Goal: Transaction & Acquisition: Purchase product/service

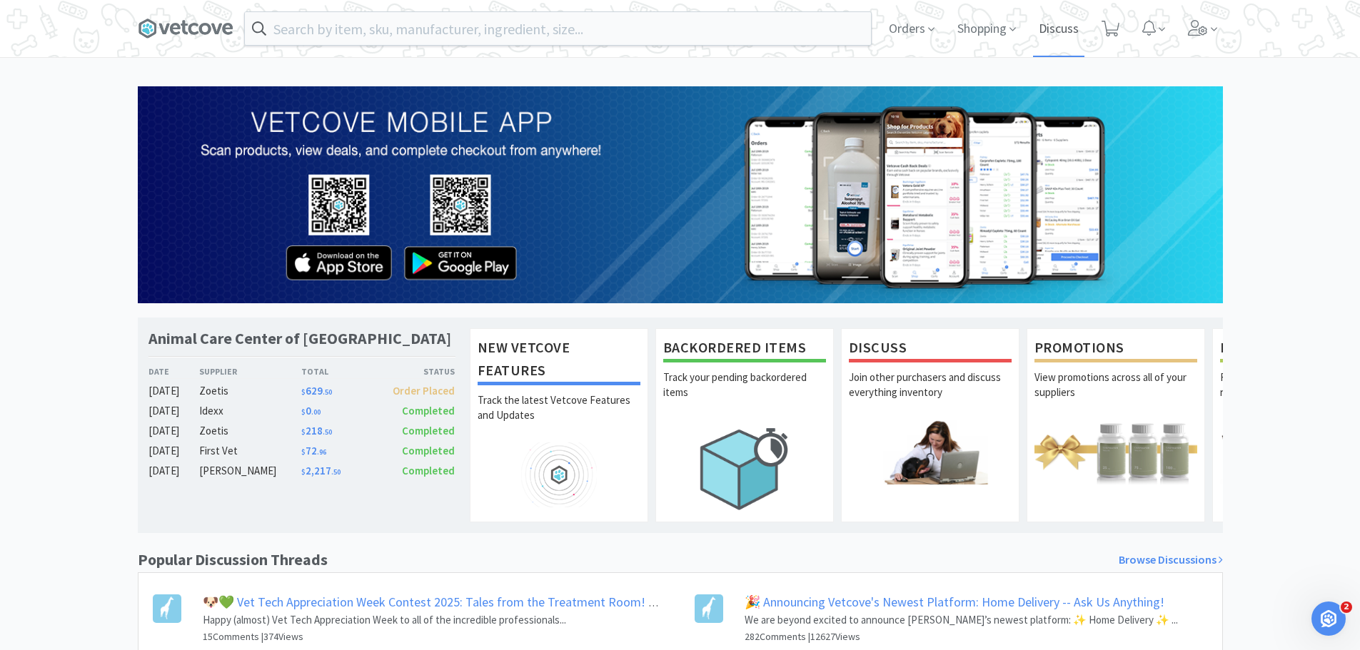
click at [1067, 36] on span "Discuss" at bounding box center [1058, 28] width 51 height 57
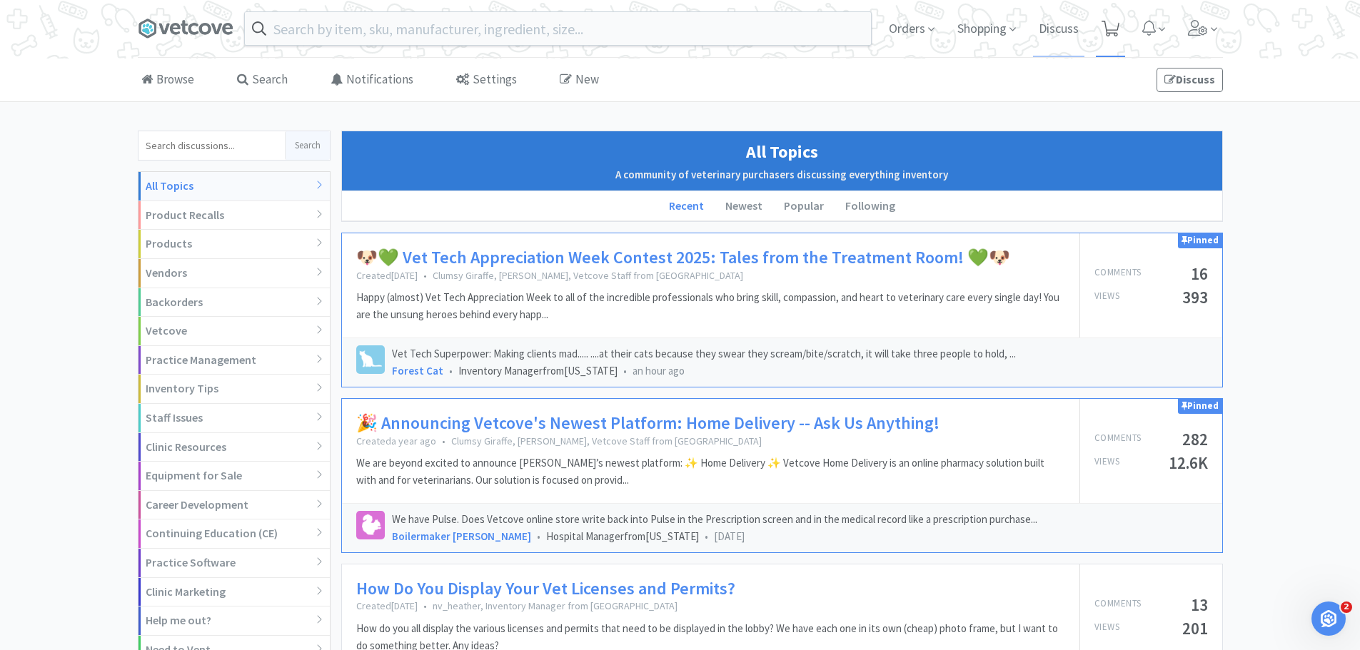
click at [1112, 31] on icon at bounding box center [1111, 29] width 18 height 16
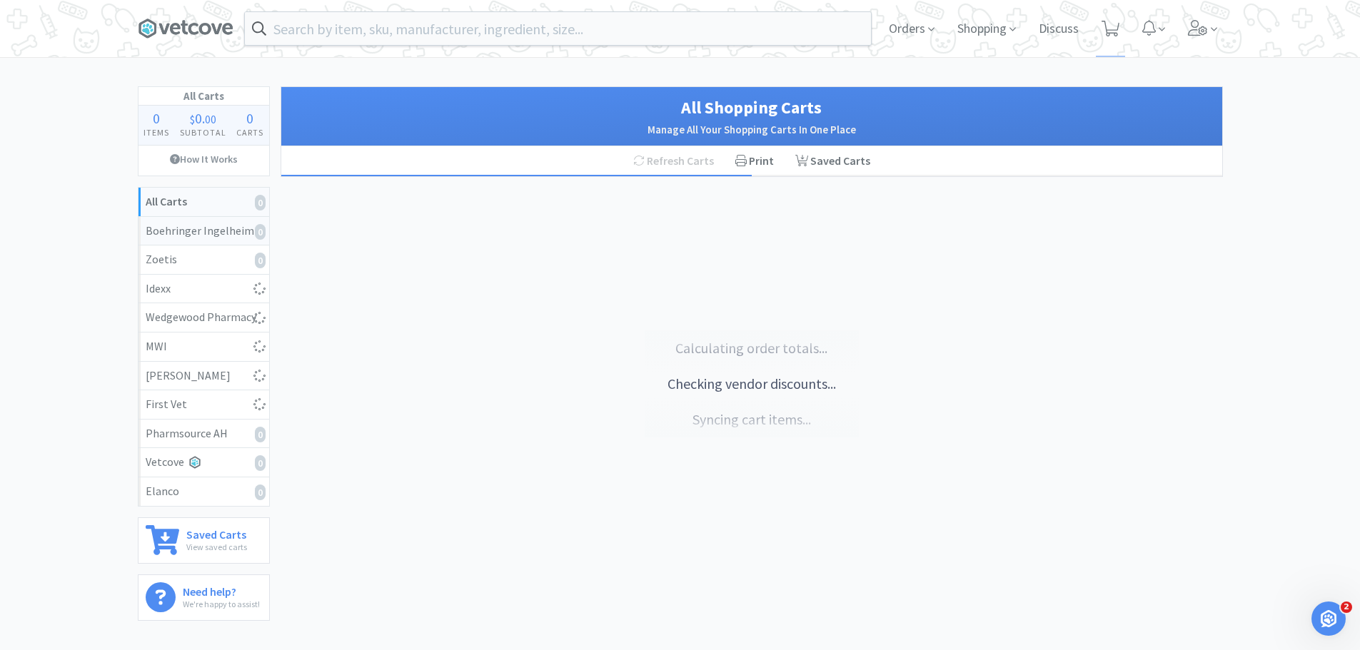
select select "1"
select select "2"
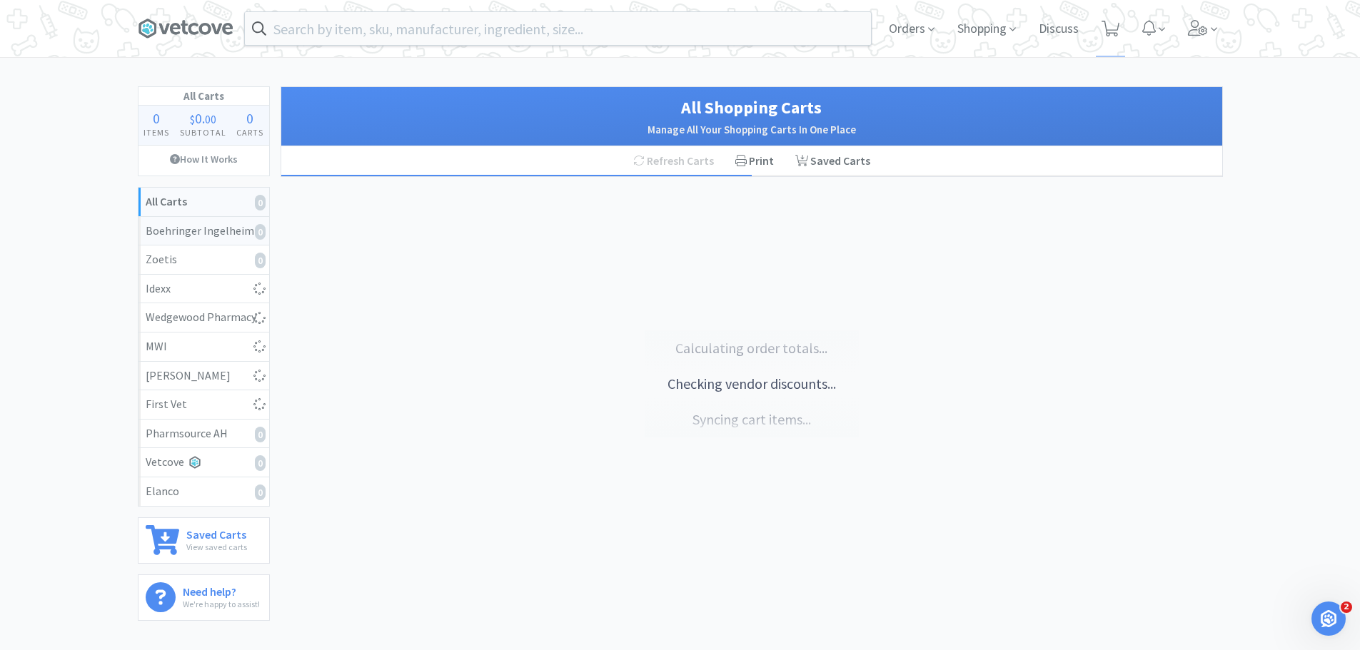
select select "1"
select select "2"
select select "1"
select select "2"
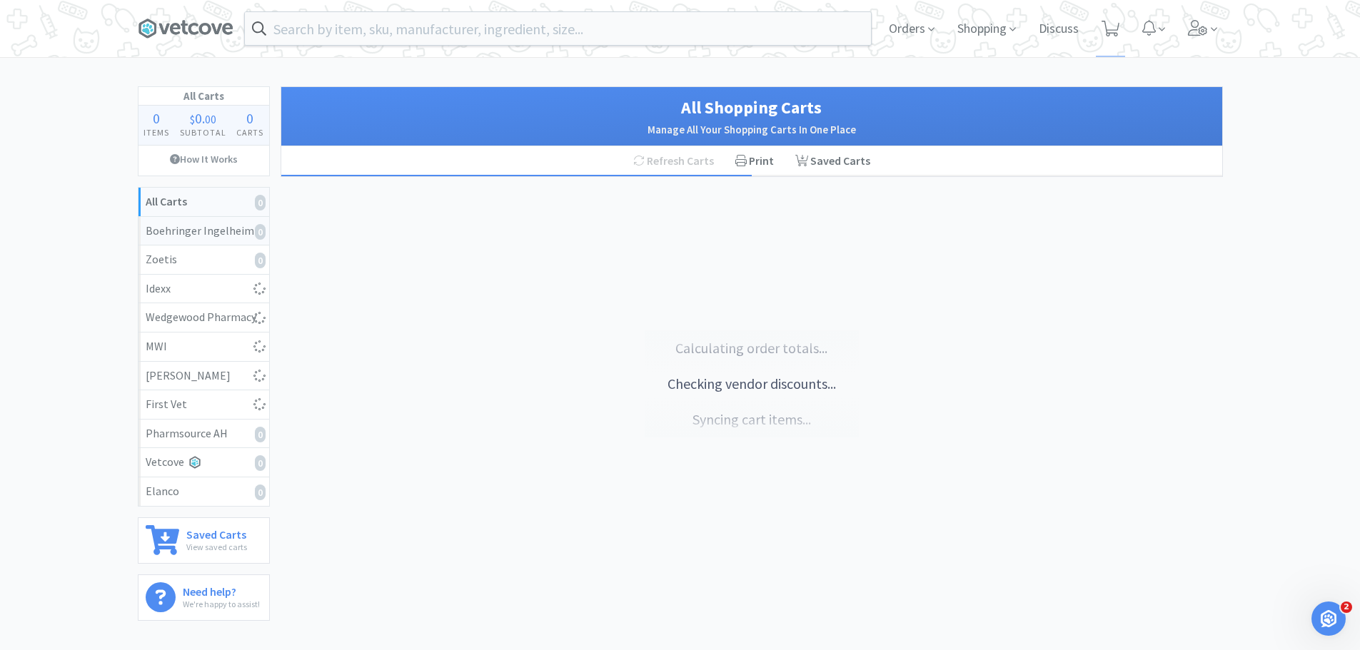
select select "1"
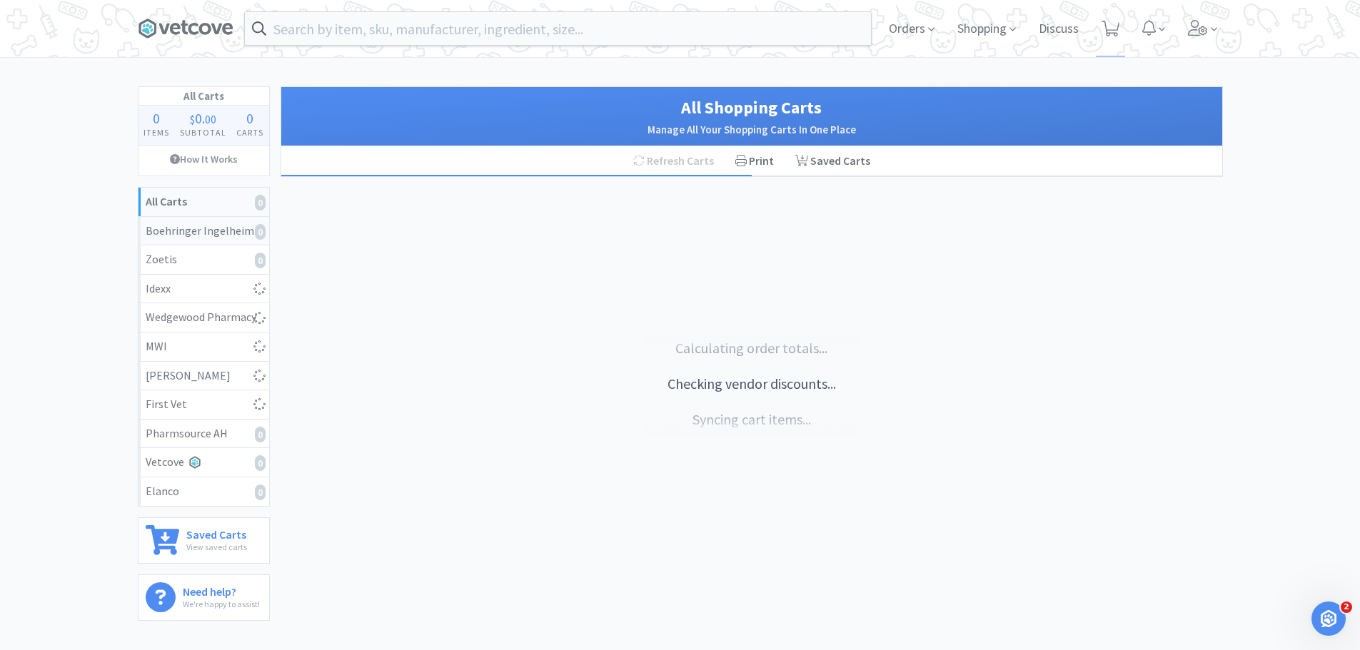
select select "1"
select select "3"
select select "1"
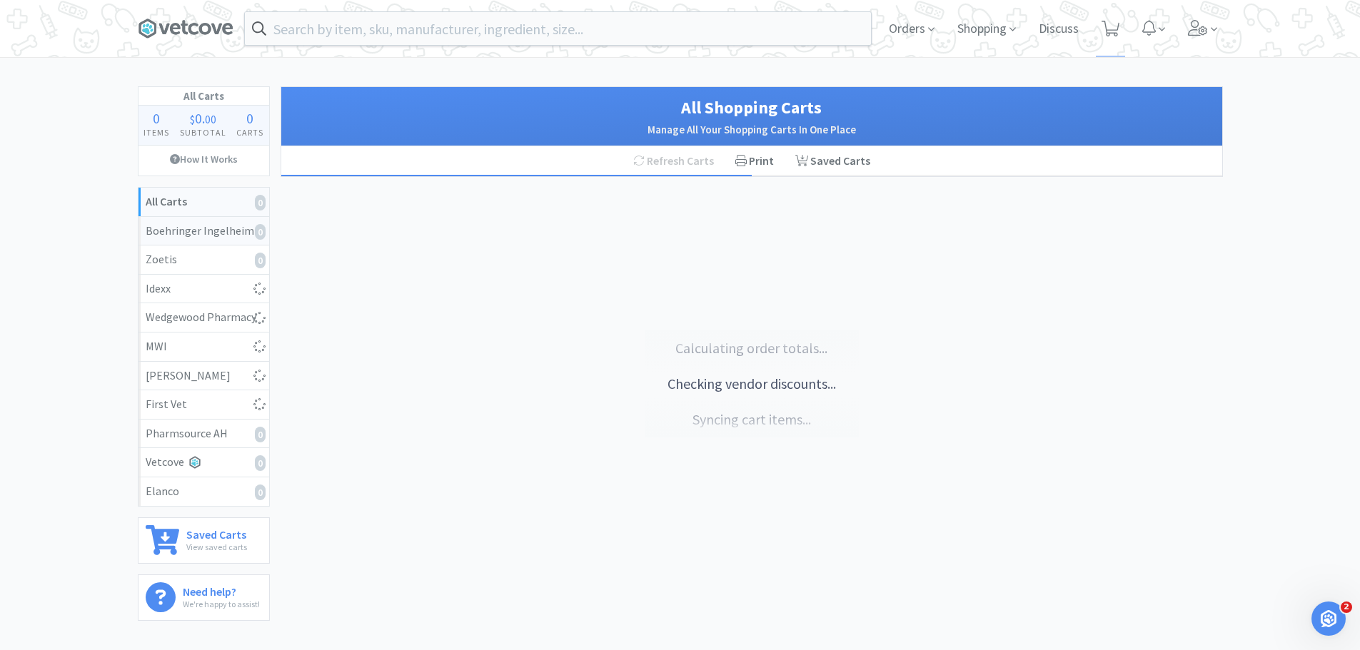
select select "1"
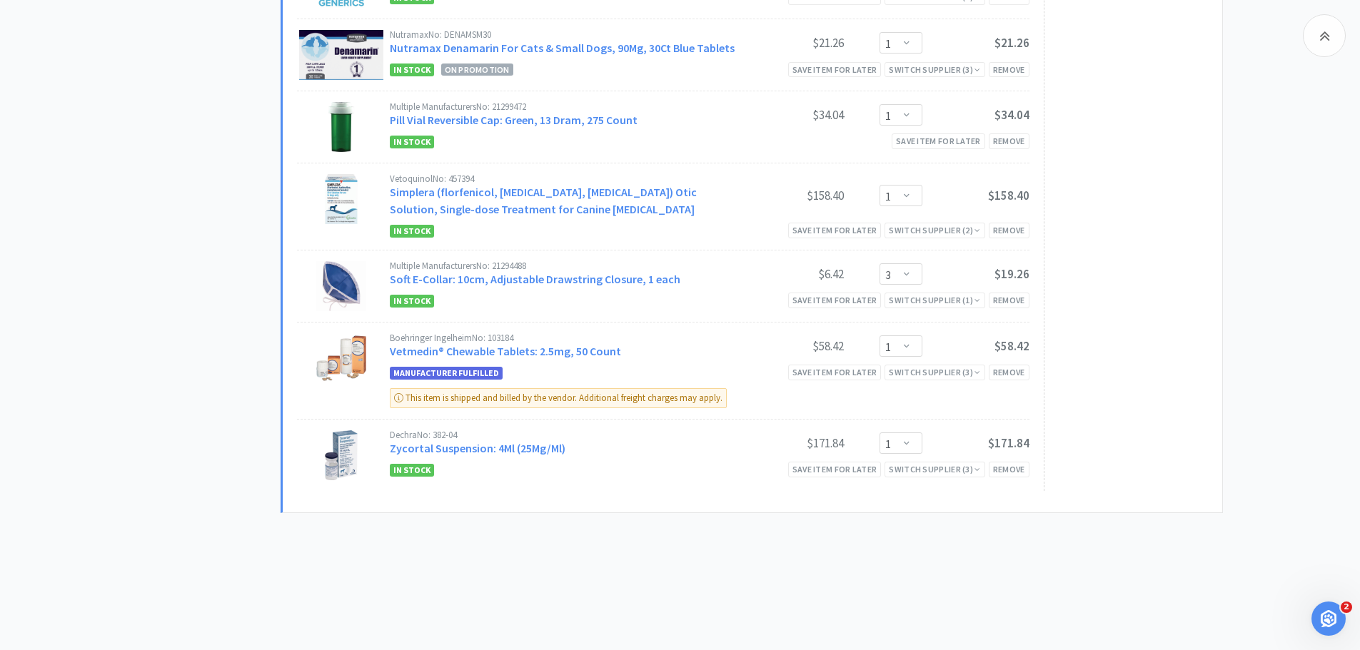
scroll to position [1500, 0]
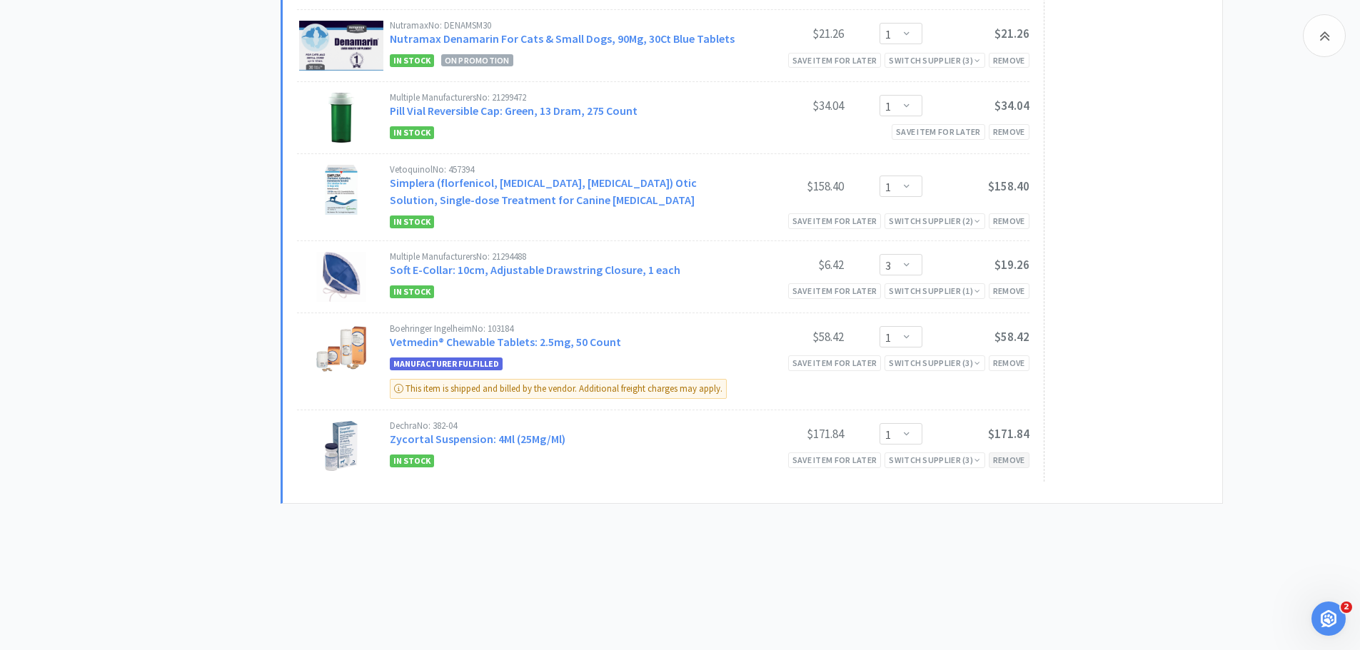
click at [1017, 461] on div "Remove" at bounding box center [1009, 460] width 41 height 15
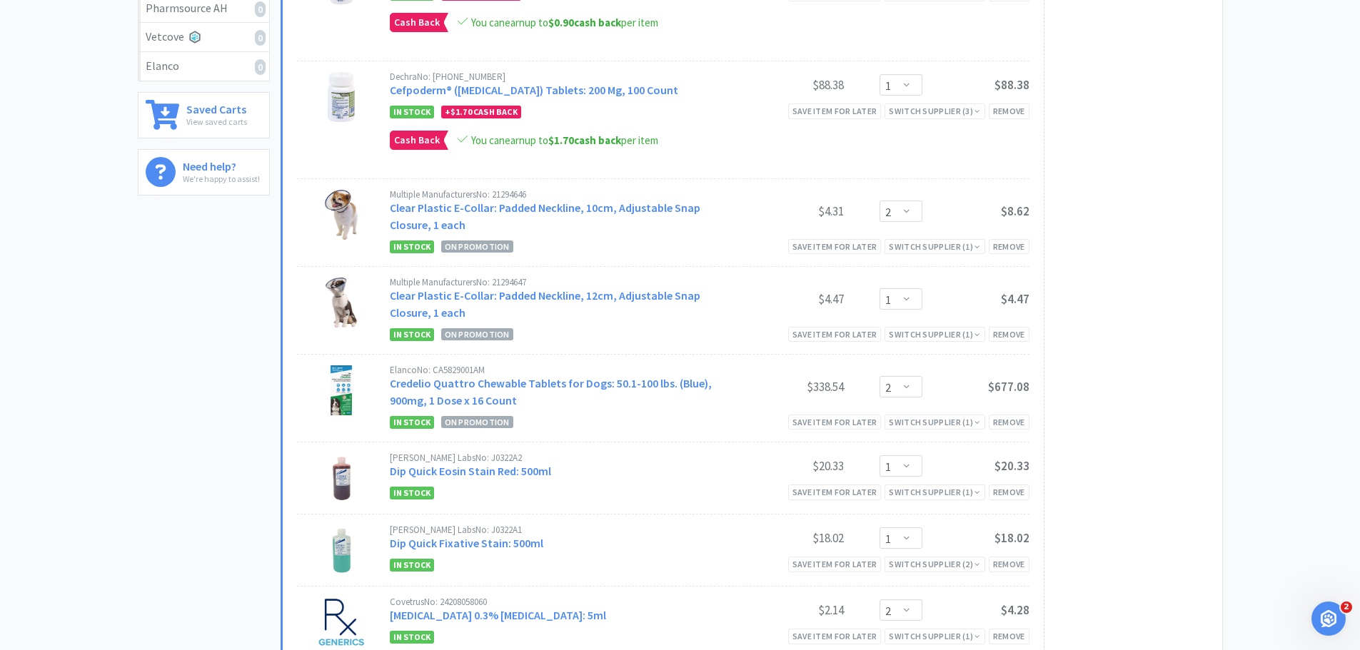
scroll to position [0, 0]
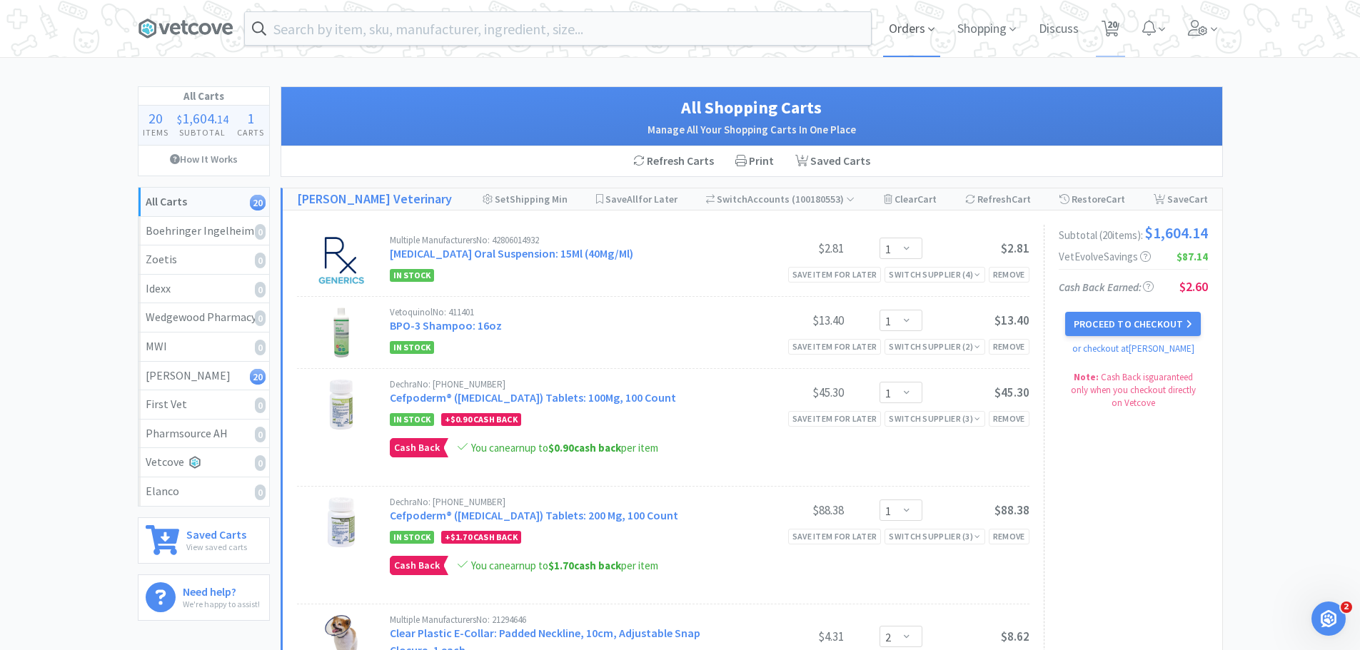
click at [897, 19] on span "Orders" at bounding box center [911, 28] width 57 height 57
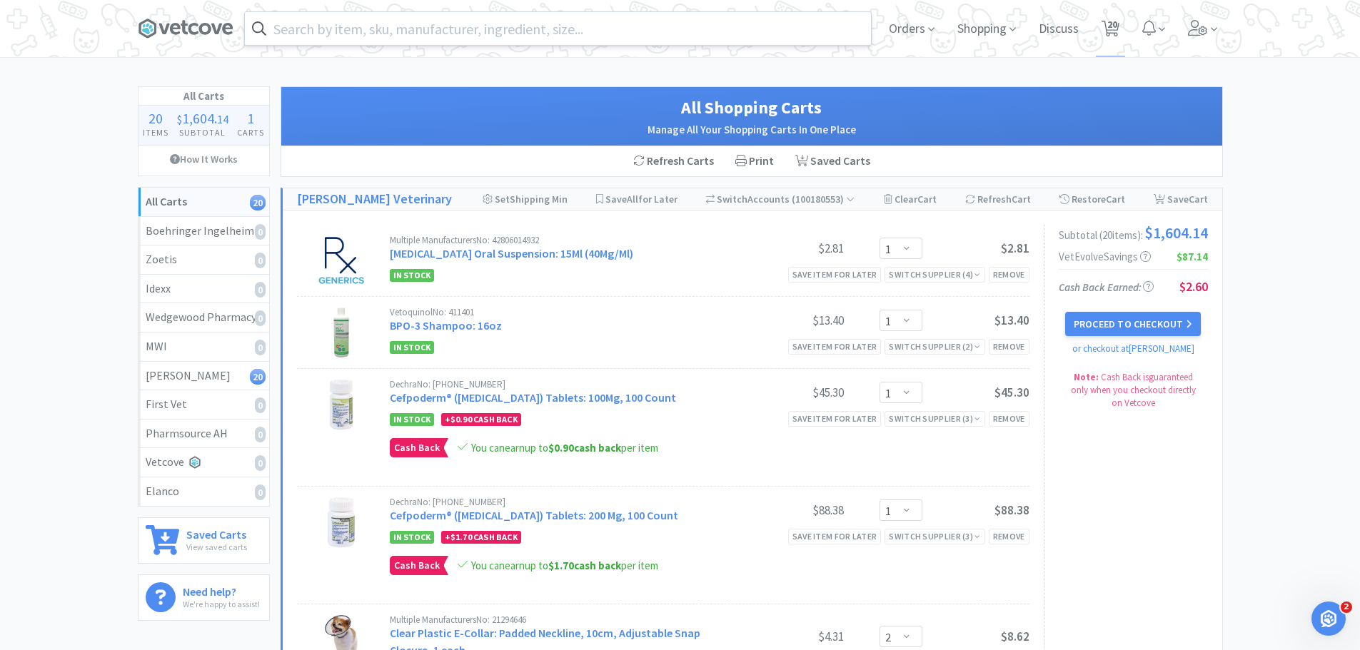
click at [465, 33] on input "text" at bounding box center [558, 28] width 626 height 33
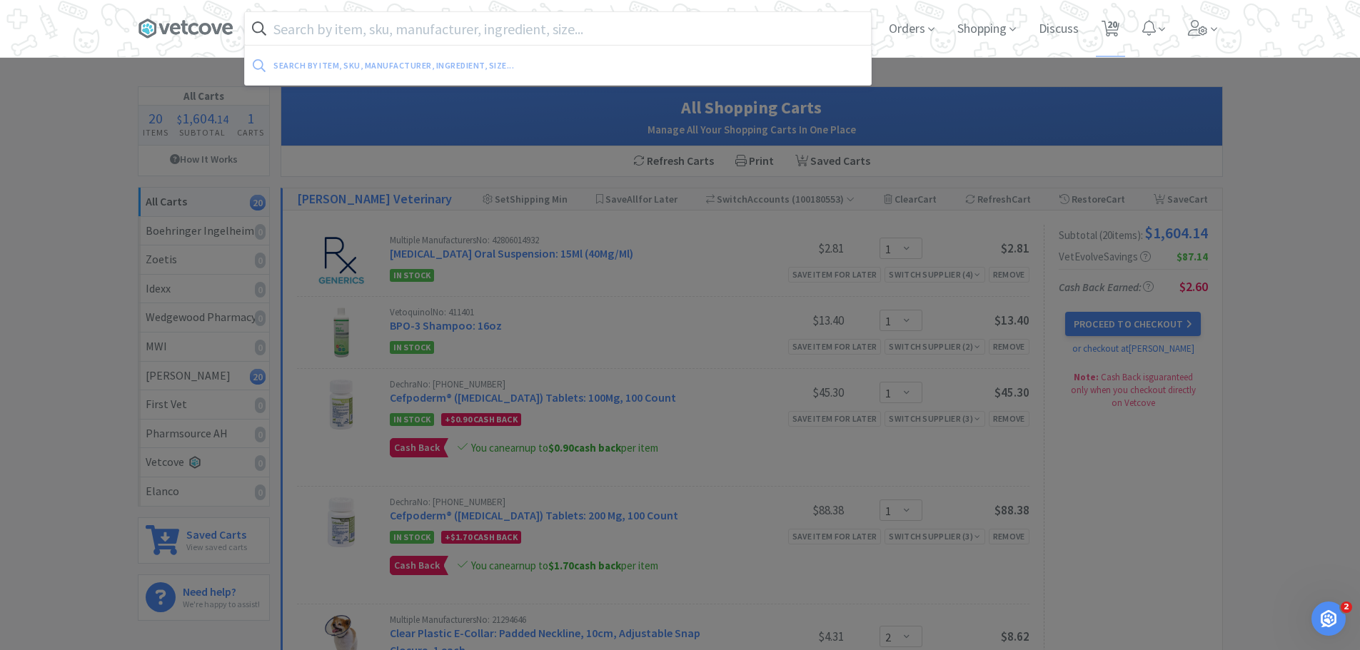
click at [347, 23] on input "text" at bounding box center [558, 28] width 626 height 33
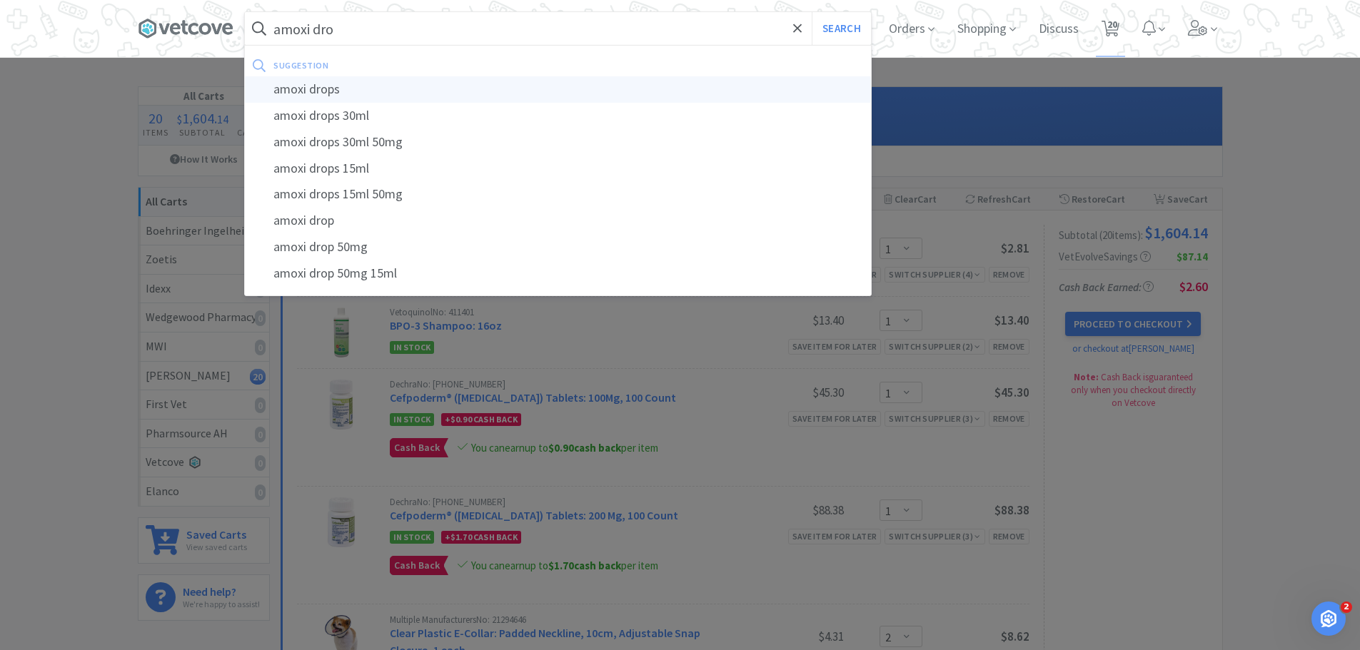
click at [321, 84] on div "amoxi drops" at bounding box center [558, 89] width 626 height 26
type input "amoxi drops"
select select "1"
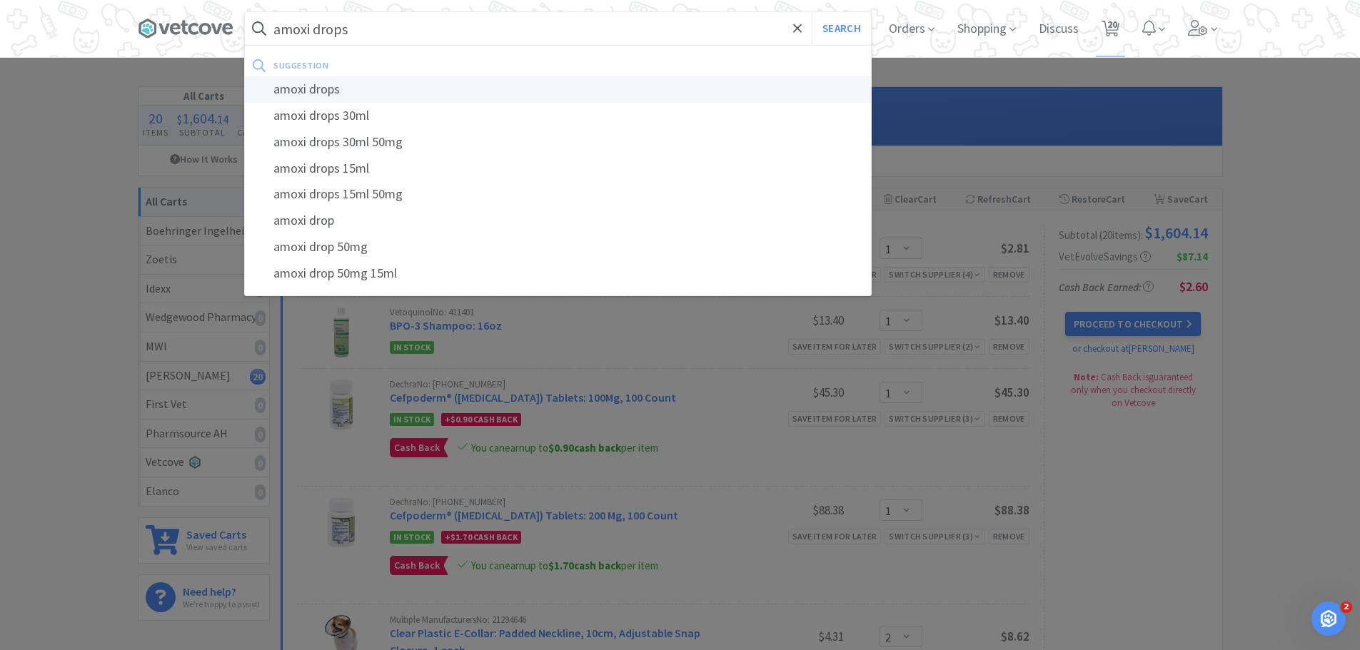
select select "1"
select select "2"
select select "1"
select select "2"
select select "1"
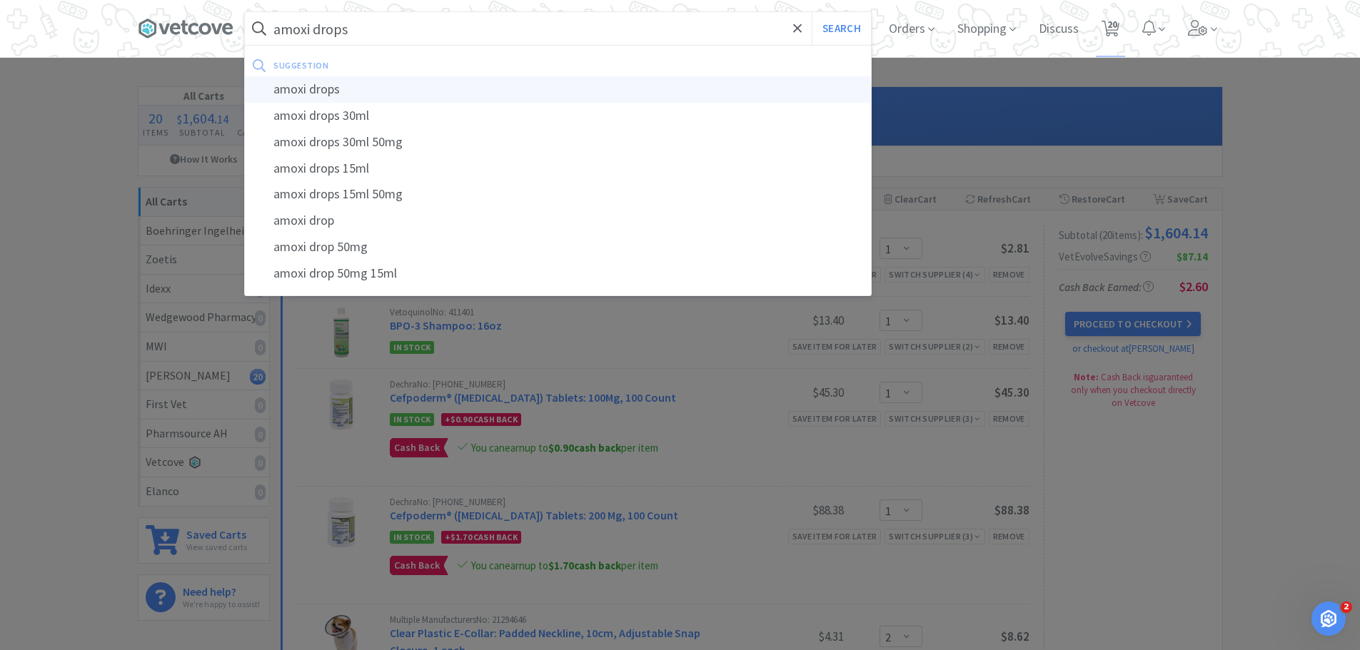
select select "1"
select select "2"
select select "1"
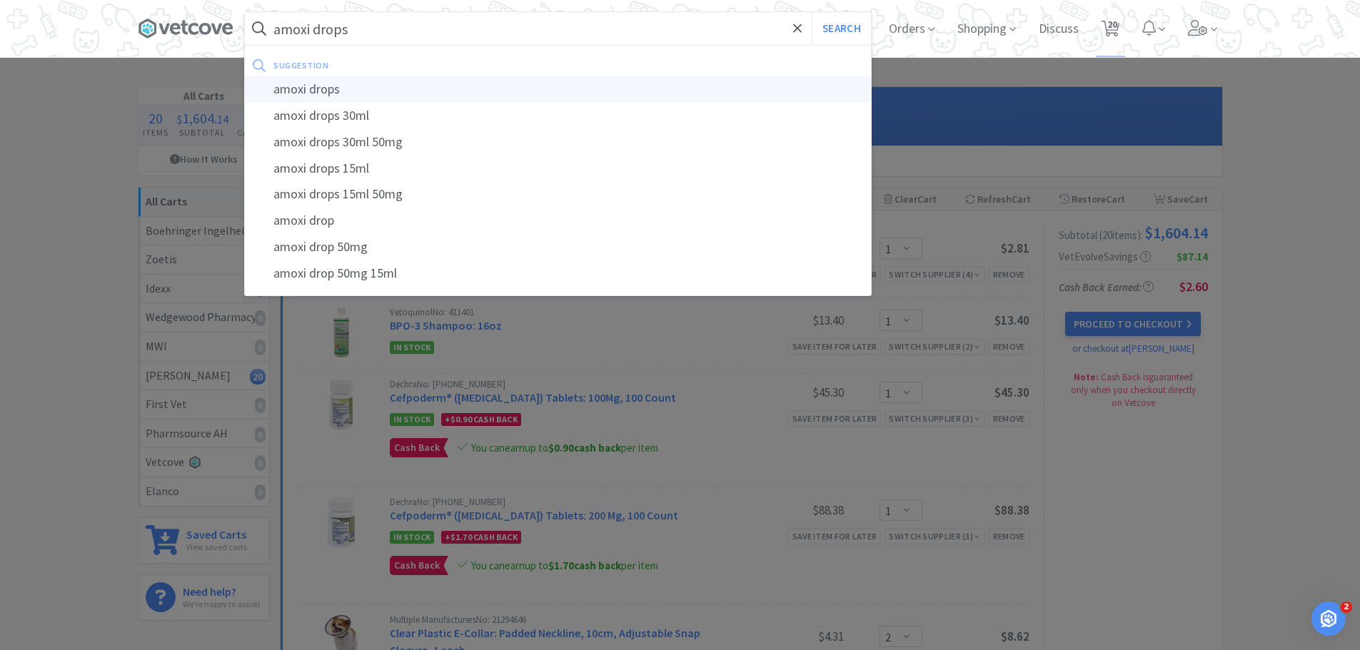
select select "1"
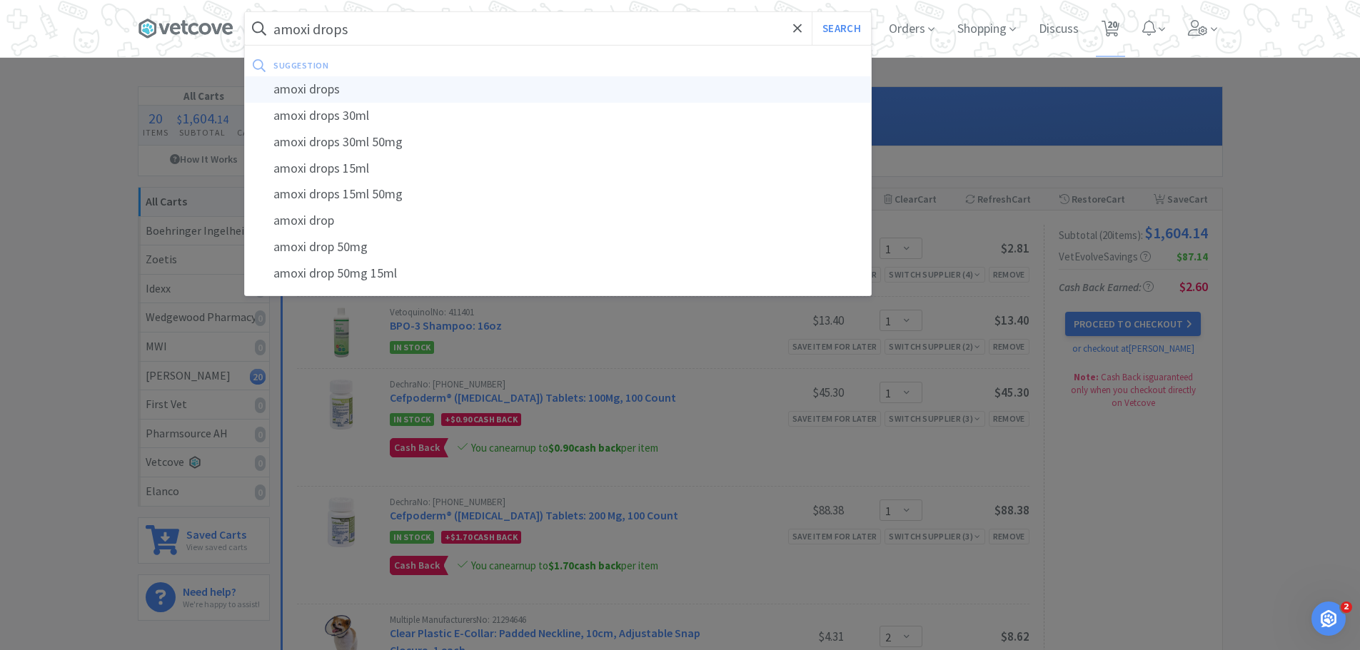
select select "3"
select select "1"
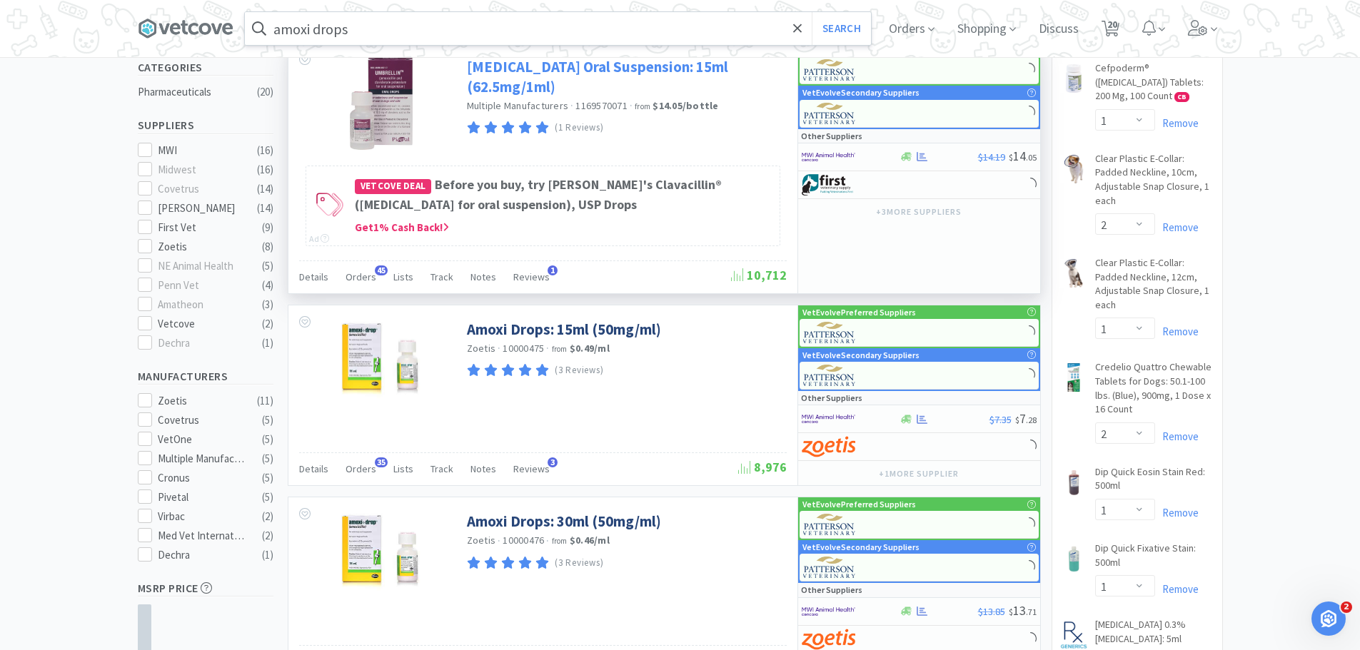
scroll to position [357, 0]
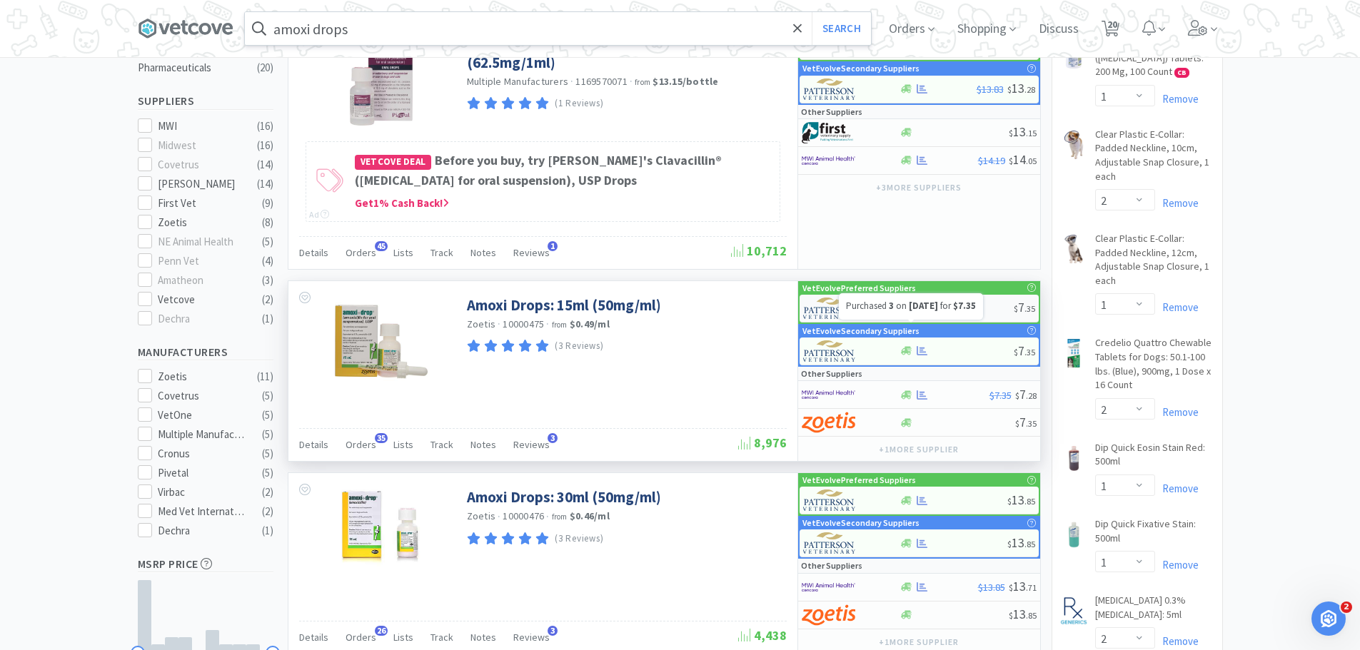
click at [962, 313] on div at bounding box center [957, 308] width 114 height 11
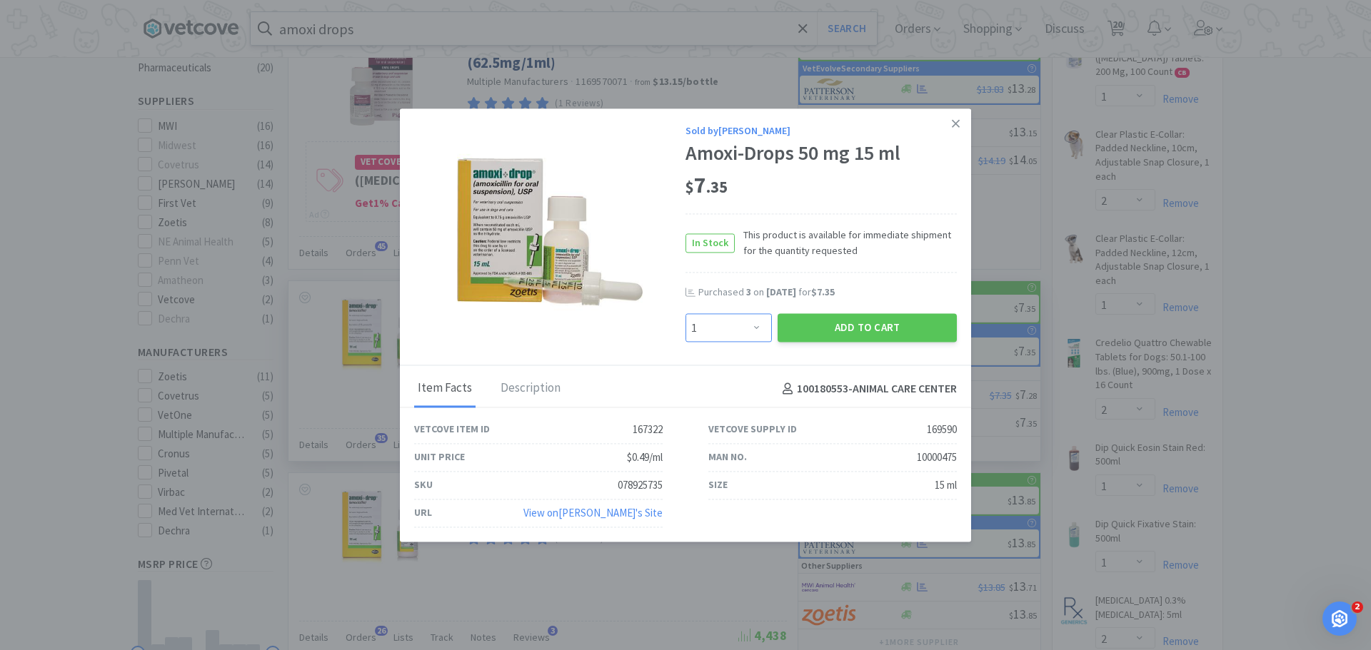
click at [719, 328] on select "Enter Quantity 1 2 3 4 5 6 7 8 9 10 11 12 13 14 15 16 17 18 19 20 Enter Quantity" at bounding box center [728, 328] width 86 height 29
select select "2"
click at [685, 314] on select "Enter Quantity 1 2 3 4 5 6 7 8 9 10 11 12 13 14 15 16 17 18 19 20 Enter Quantity" at bounding box center [728, 328] width 86 height 29
click at [872, 323] on button "Add to Cart" at bounding box center [866, 328] width 179 height 29
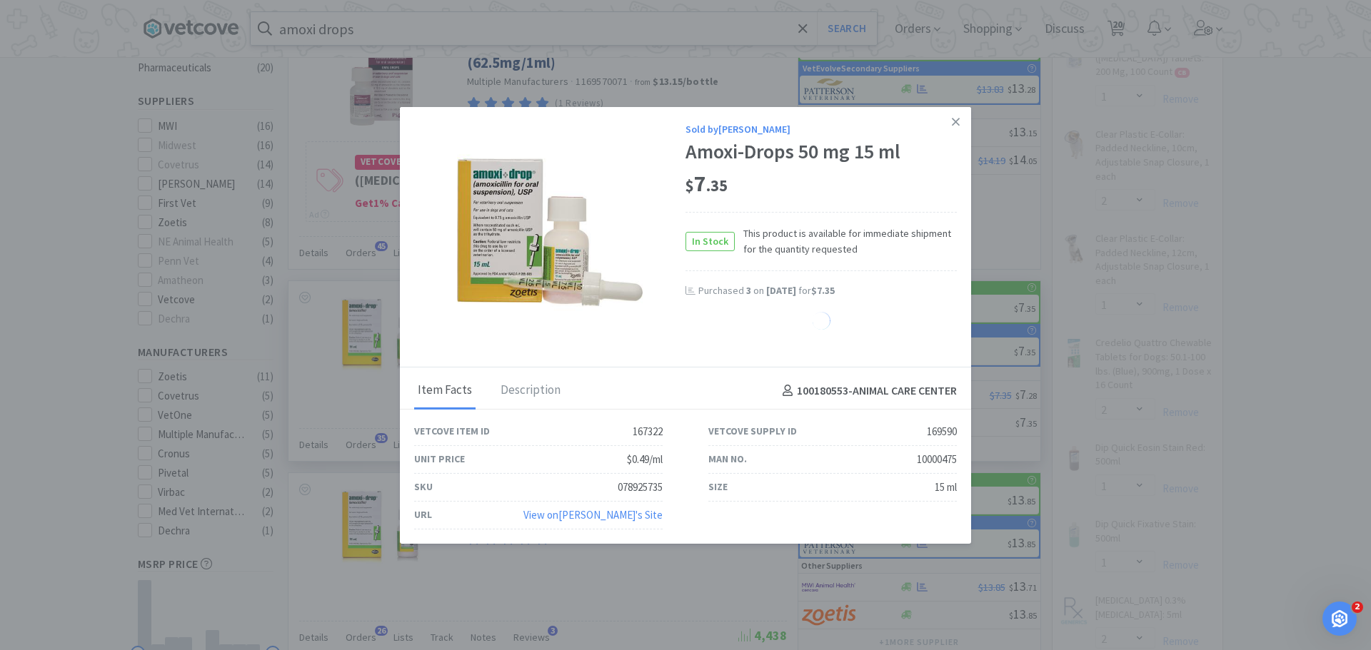
select select "2"
select select "1"
select select "2"
select select "1"
select select "2"
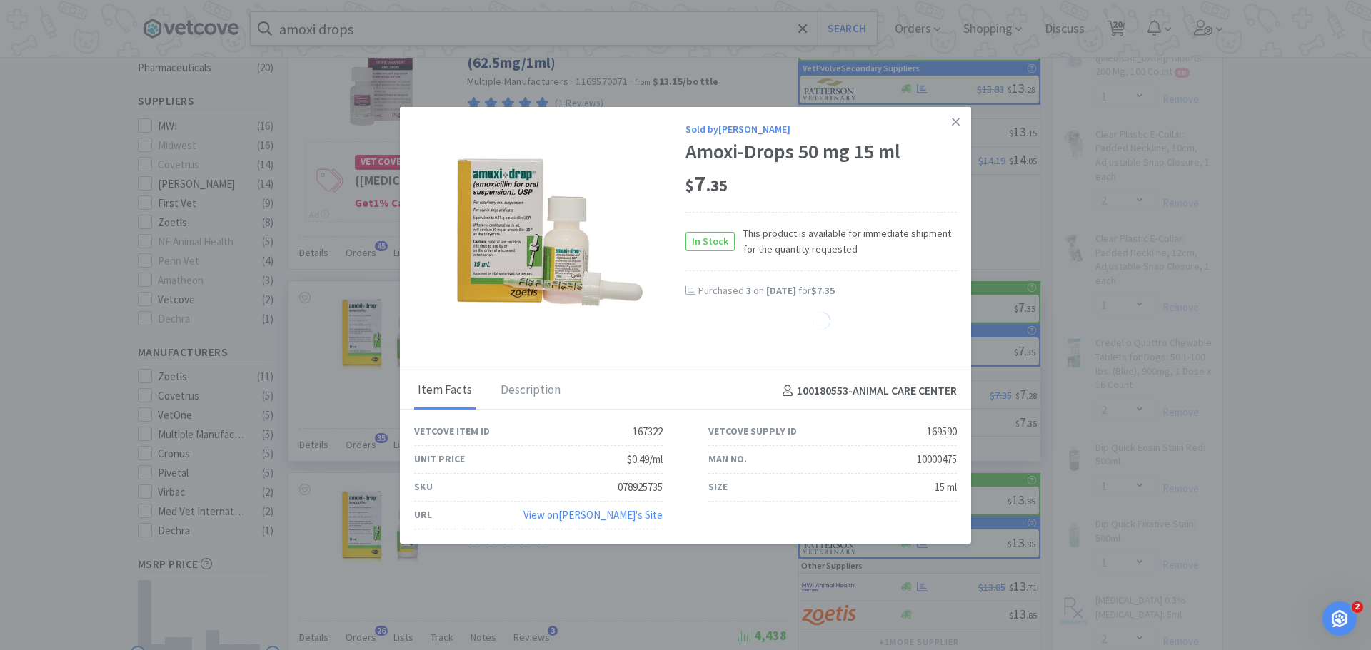
select select "1"
select select "2"
select select "1"
select select "3"
select select "1"
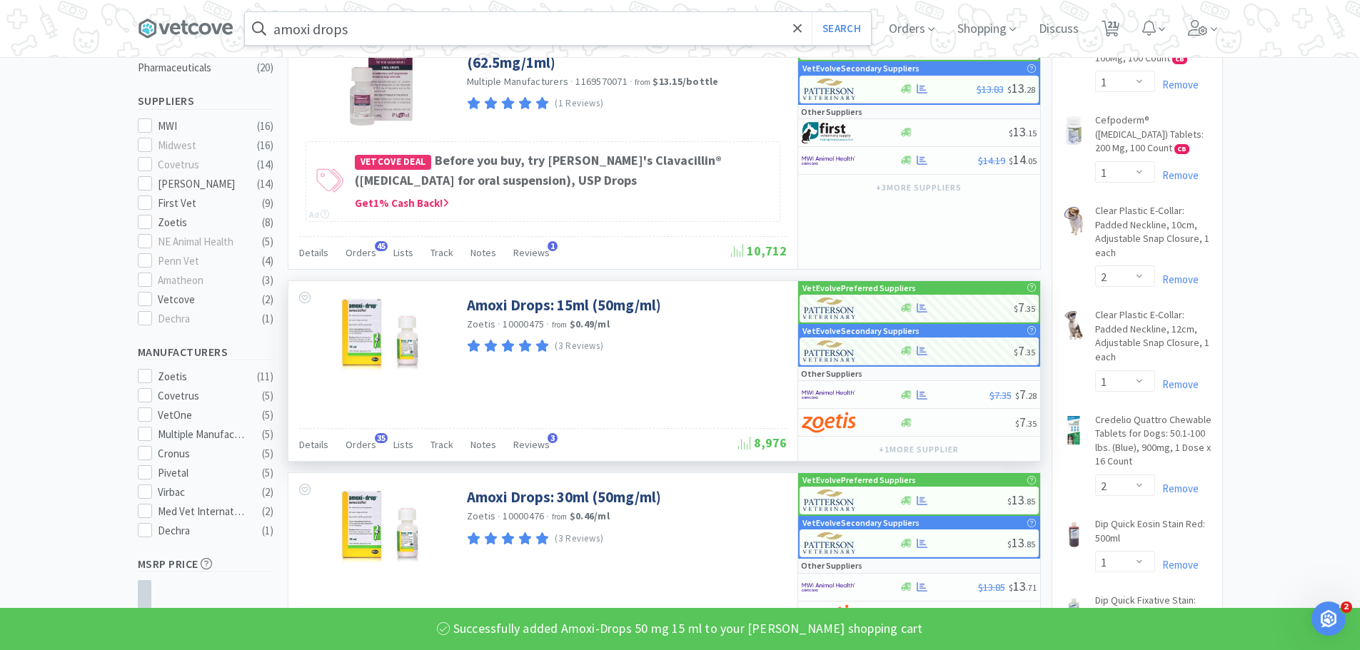
scroll to position [0, 0]
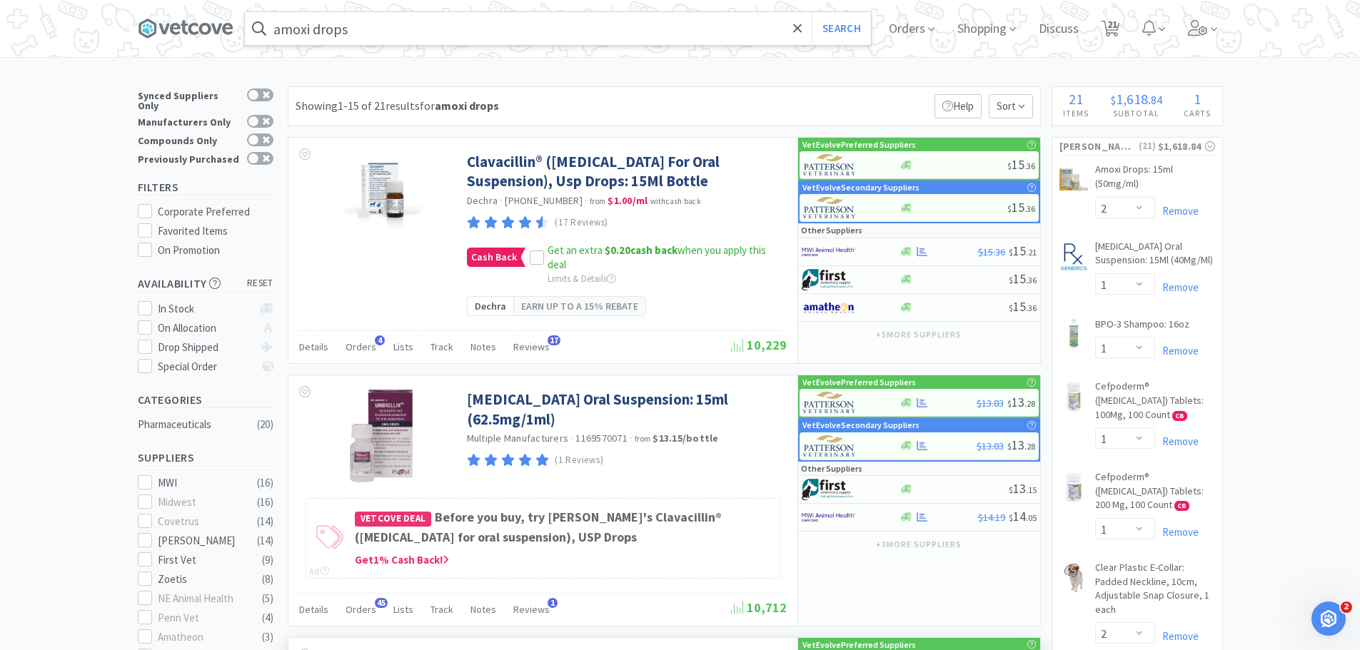
click at [361, 29] on input "amoxi drops" at bounding box center [558, 28] width 626 height 33
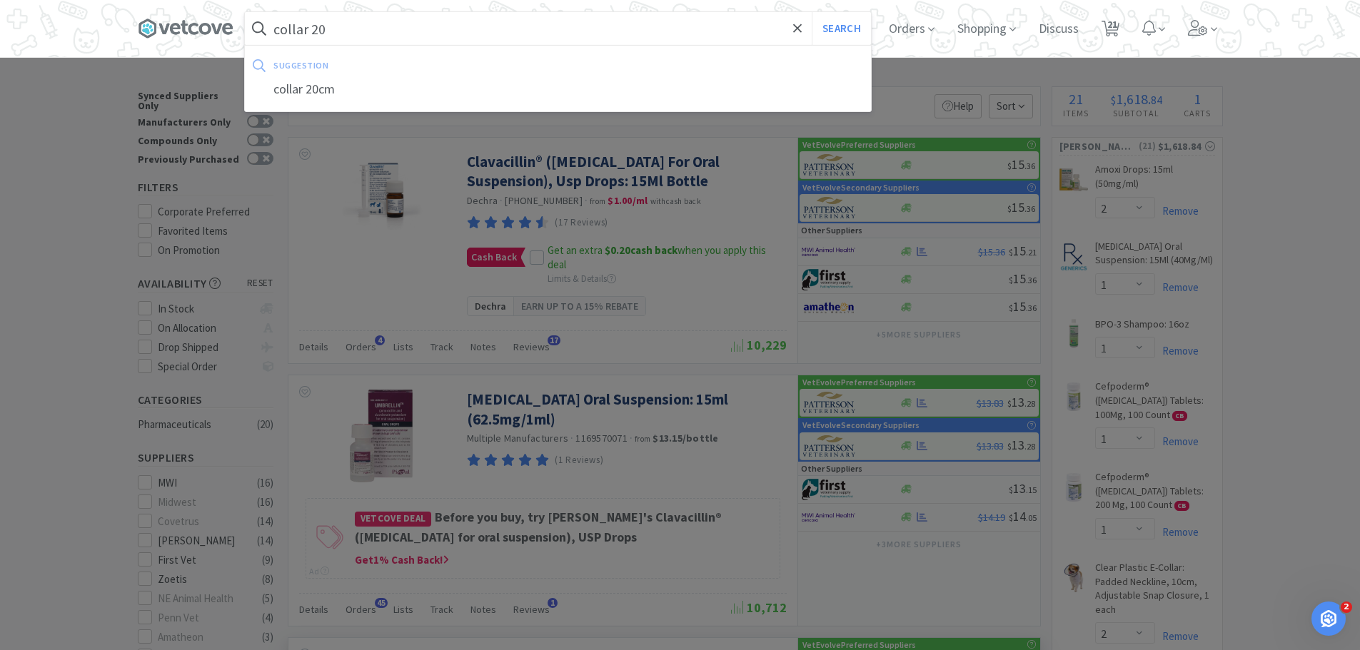
type input "collar 20"
click at [812, 12] on button "Search" at bounding box center [841, 28] width 59 height 33
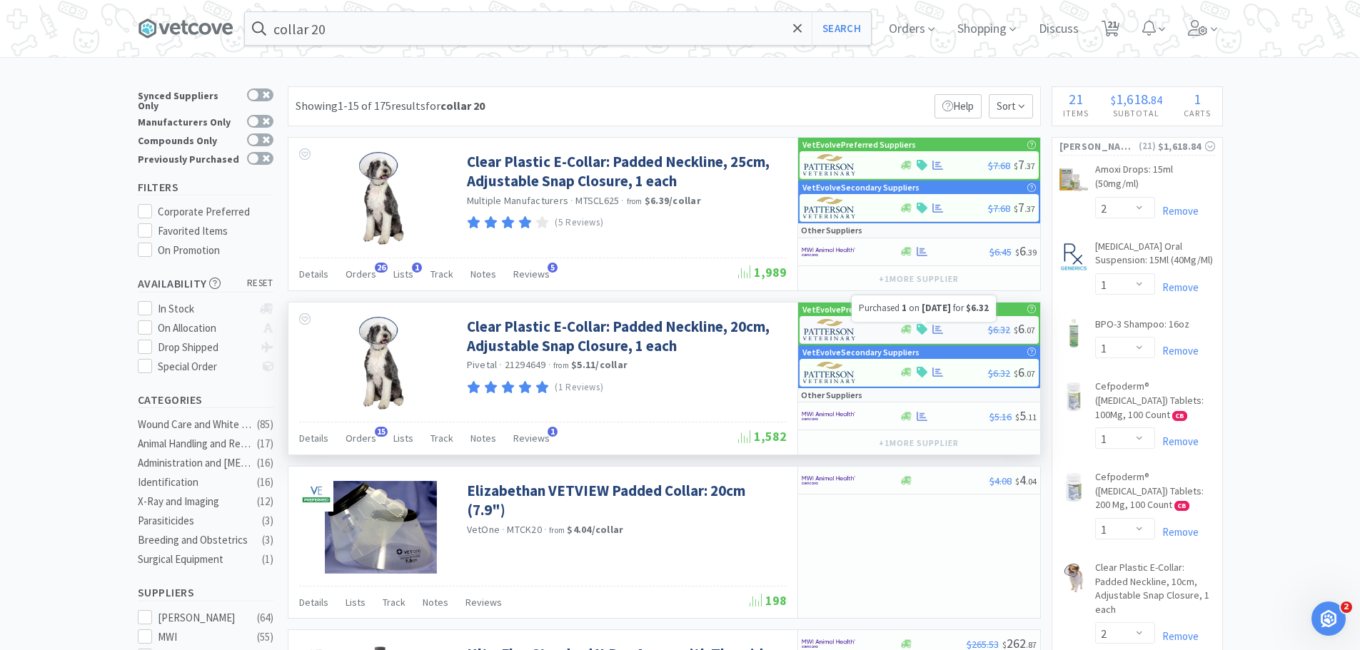
click at [952, 326] on div at bounding box center [944, 329] width 89 height 11
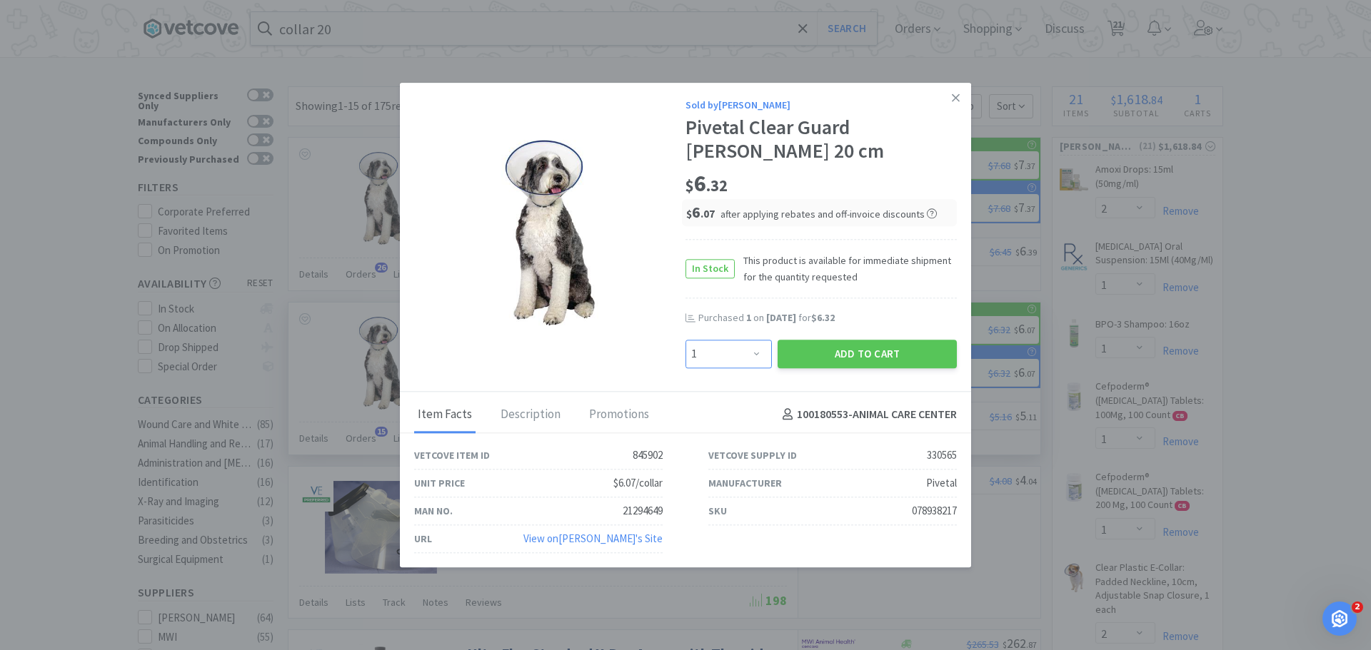
click at [716, 352] on select "Enter Quantity 1 2 3 4 5 6 7 8 9 10 11 12 13 14 15 16 17 18 19 20 Enter Quantity" at bounding box center [728, 354] width 86 height 29
select select "2"
click at [685, 340] on select "Enter Quantity 1 2 3 4 5 6 7 8 9 10 11 12 13 14 15 16 17 18 19 20 Enter Quantity" at bounding box center [728, 354] width 86 height 29
click at [864, 366] on button "Add to Cart" at bounding box center [866, 354] width 179 height 29
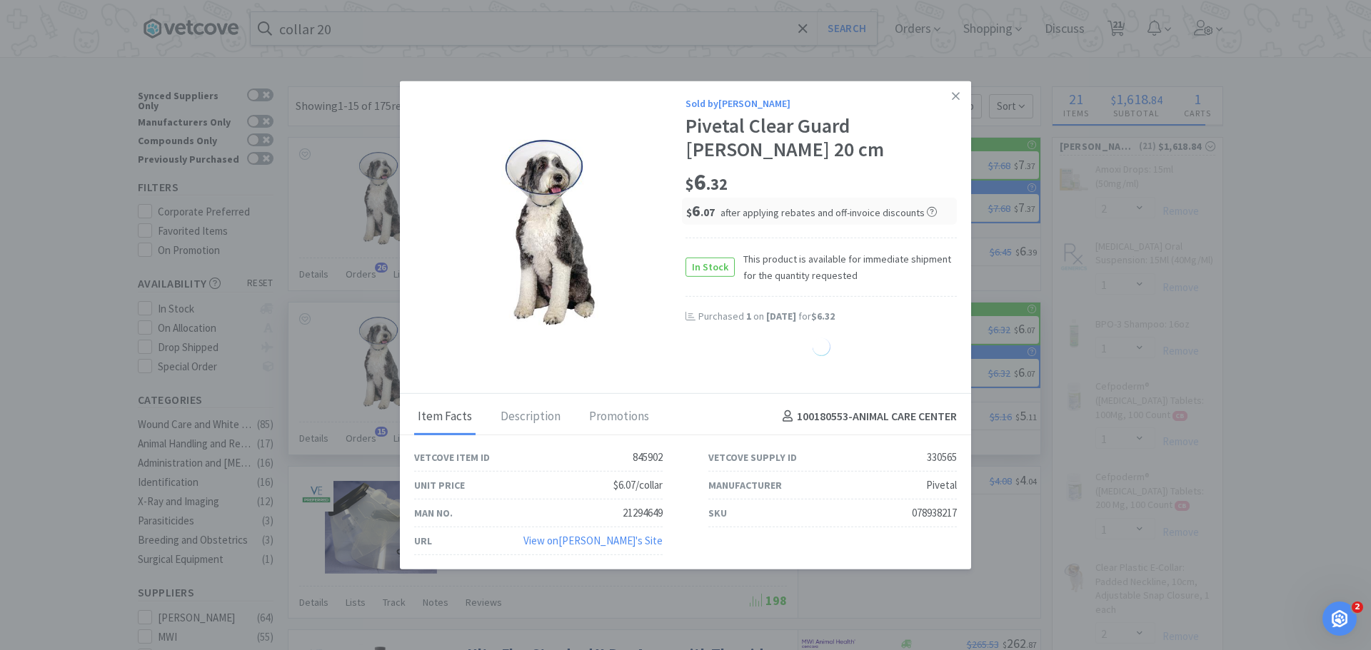
select select "2"
select select "1"
select select "2"
select select "1"
select select "3"
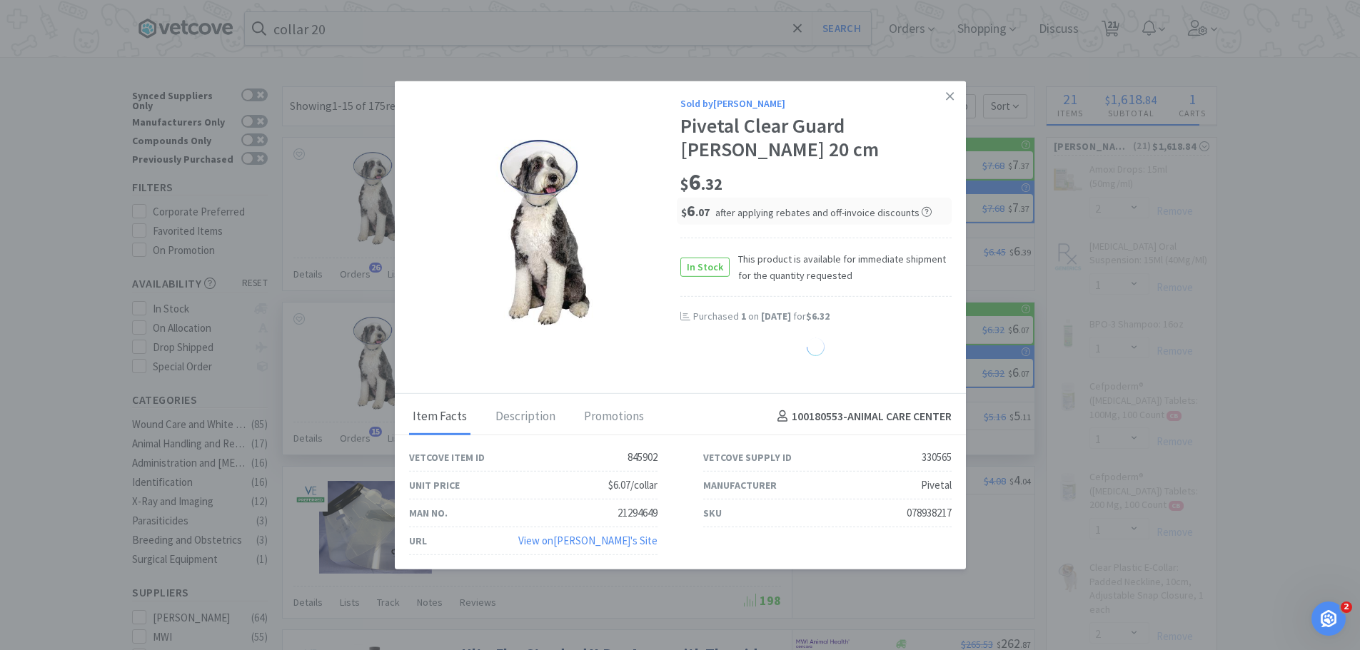
select select "1"
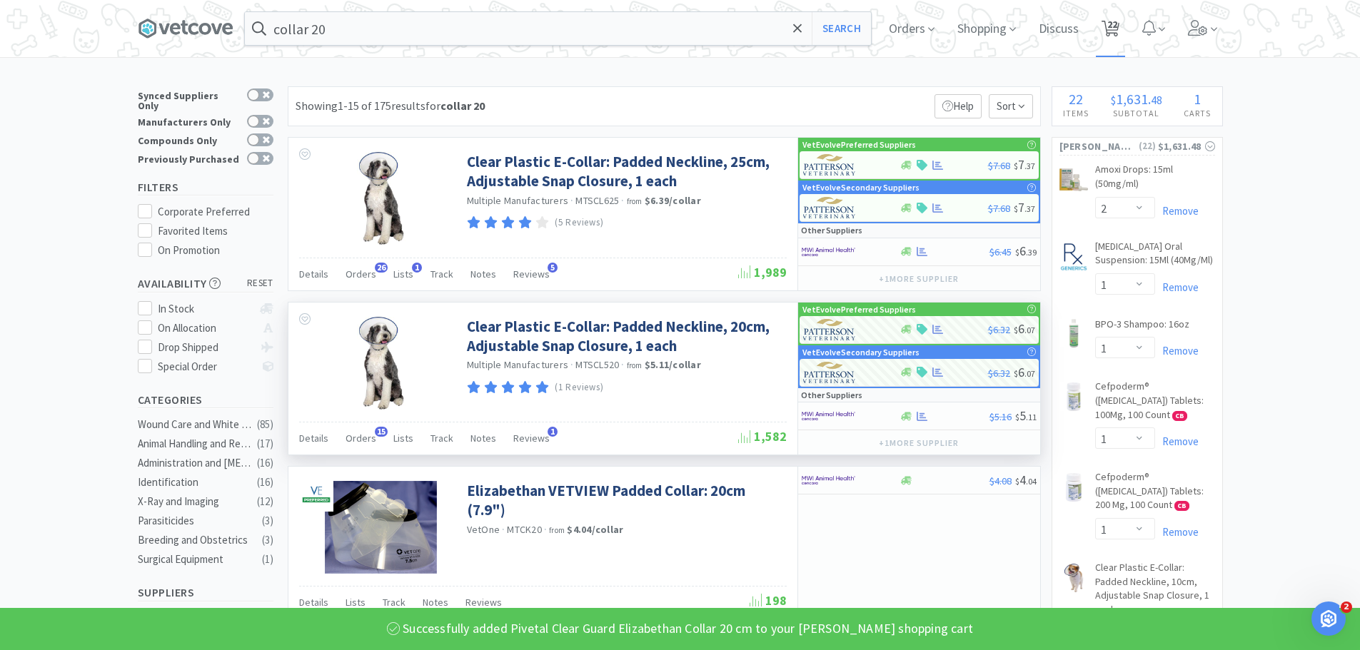
click at [1117, 26] on span "22" at bounding box center [1112, 24] width 10 height 57
select select "2"
select select "1"
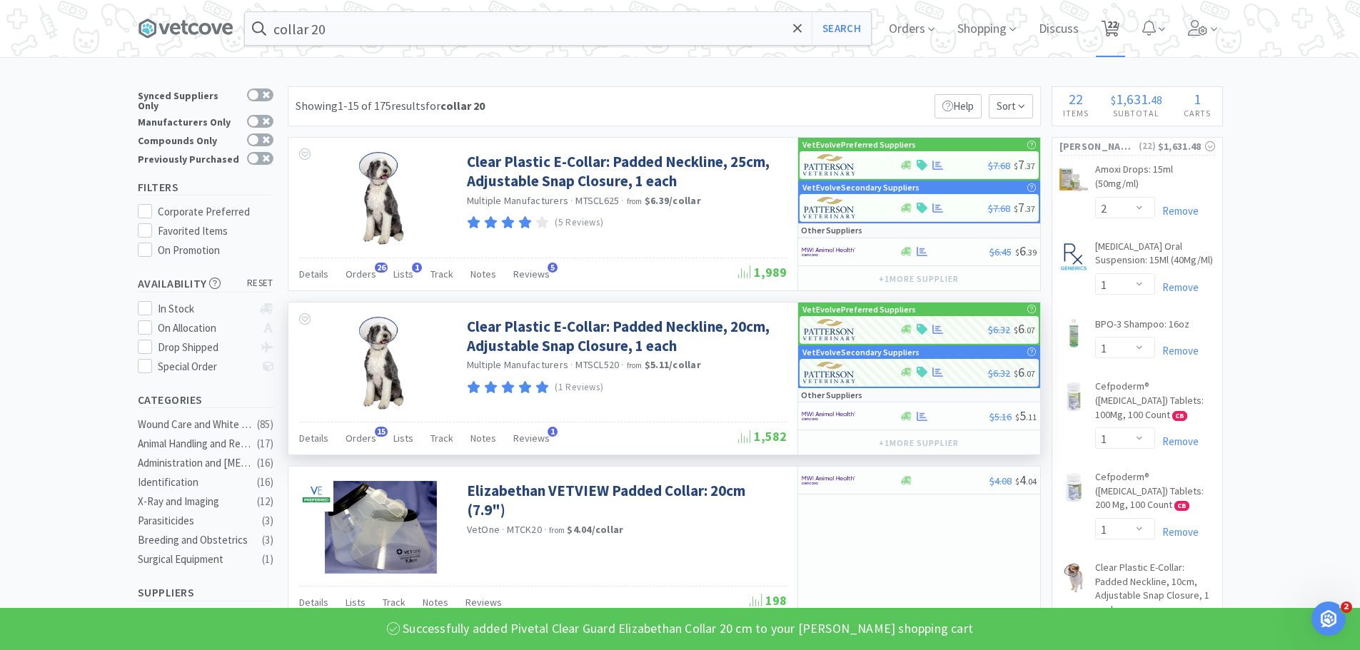
select select "1"
select select "2"
select select "1"
select select "2"
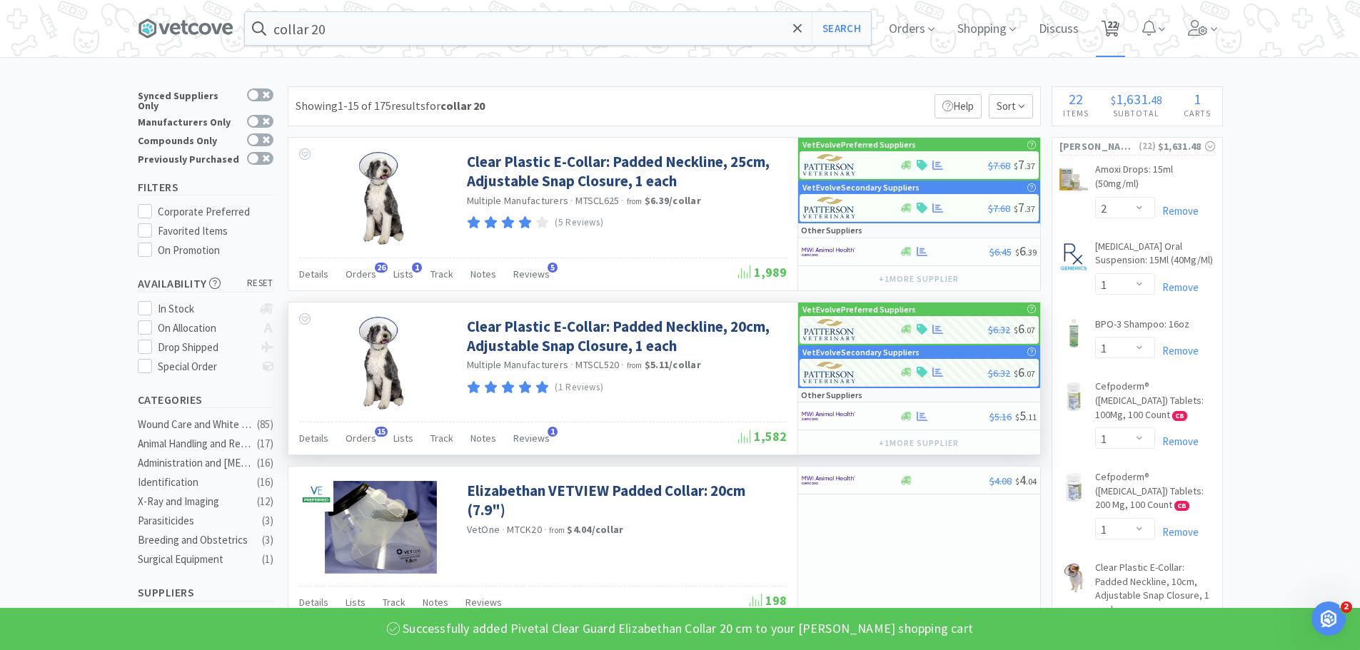
select select "1"
select select "2"
select select "1"
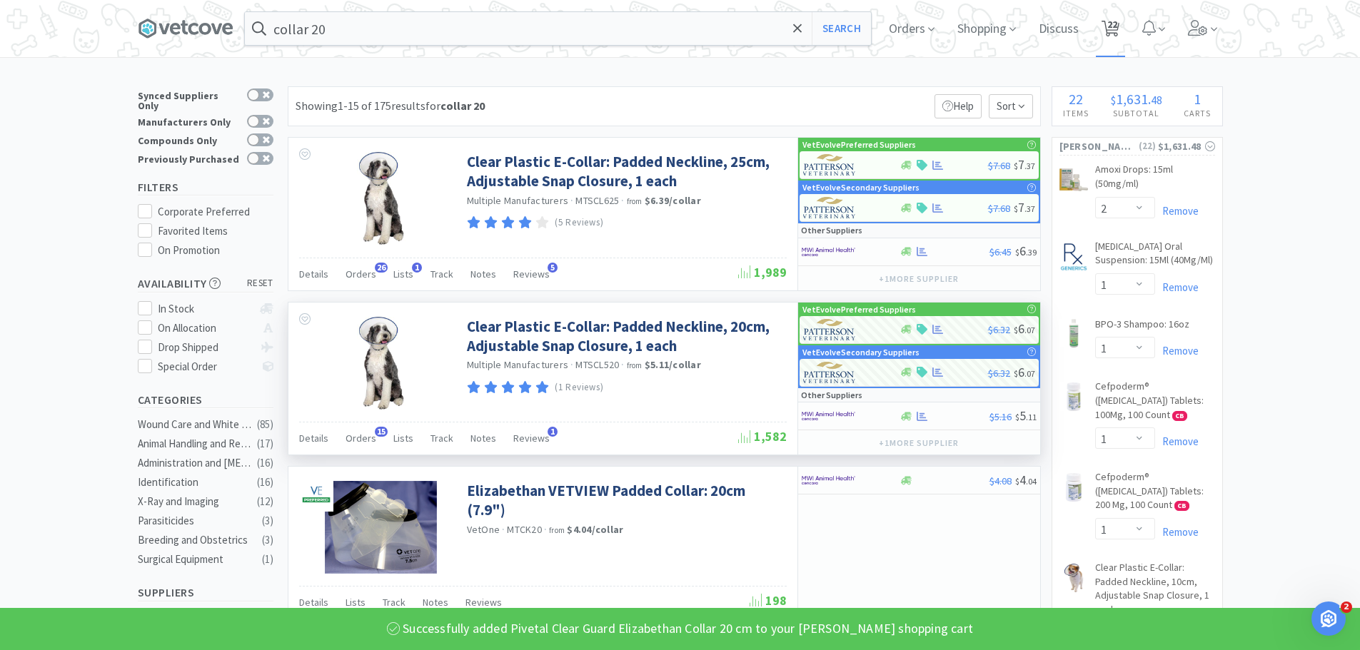
select select "1"
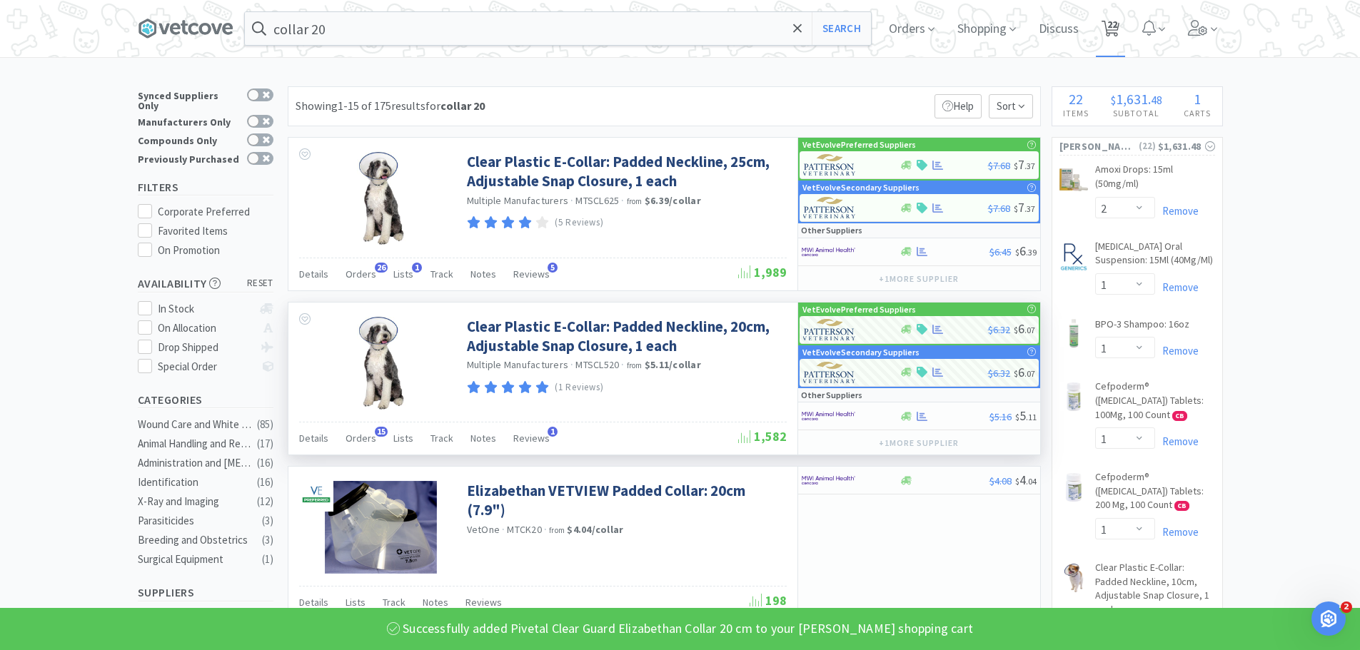
select select "1"
select select "3"
select select "1"
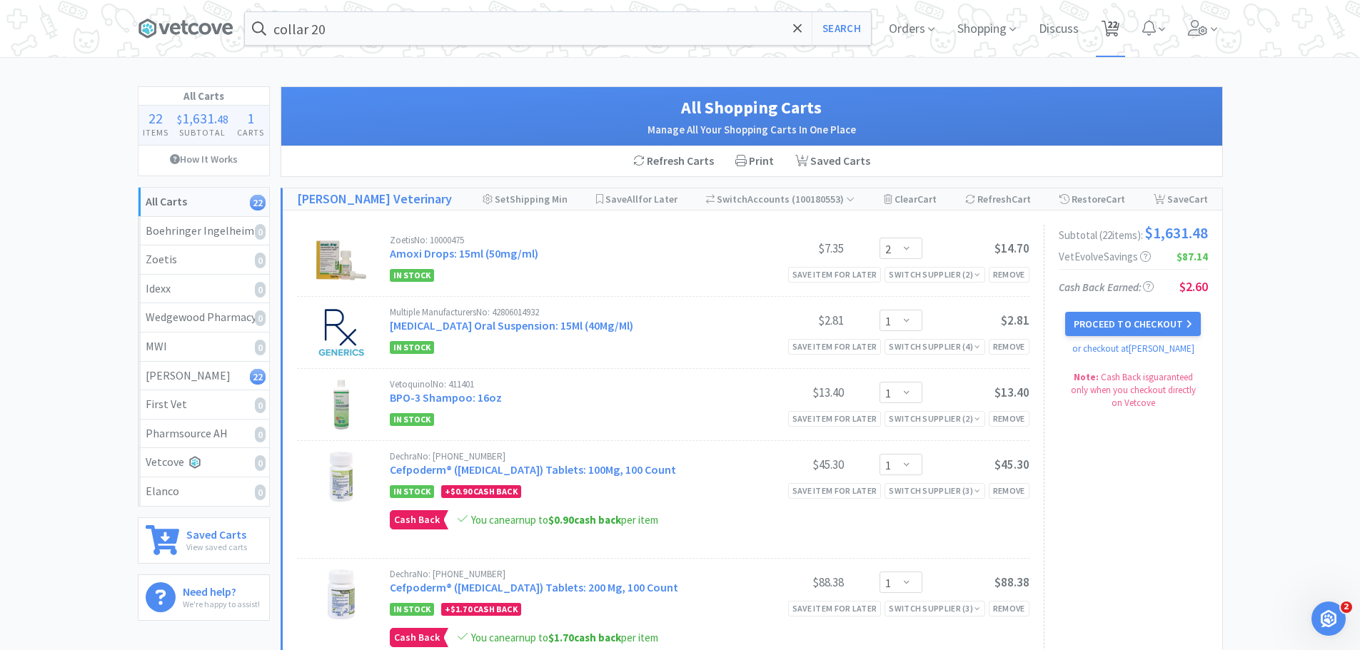
click at [1107, 21] on span "22" at bounding box center [1112, 24] width 10 height 57
click at [793, 34] on icon at bounding box center [797, 28] width 9 height 14
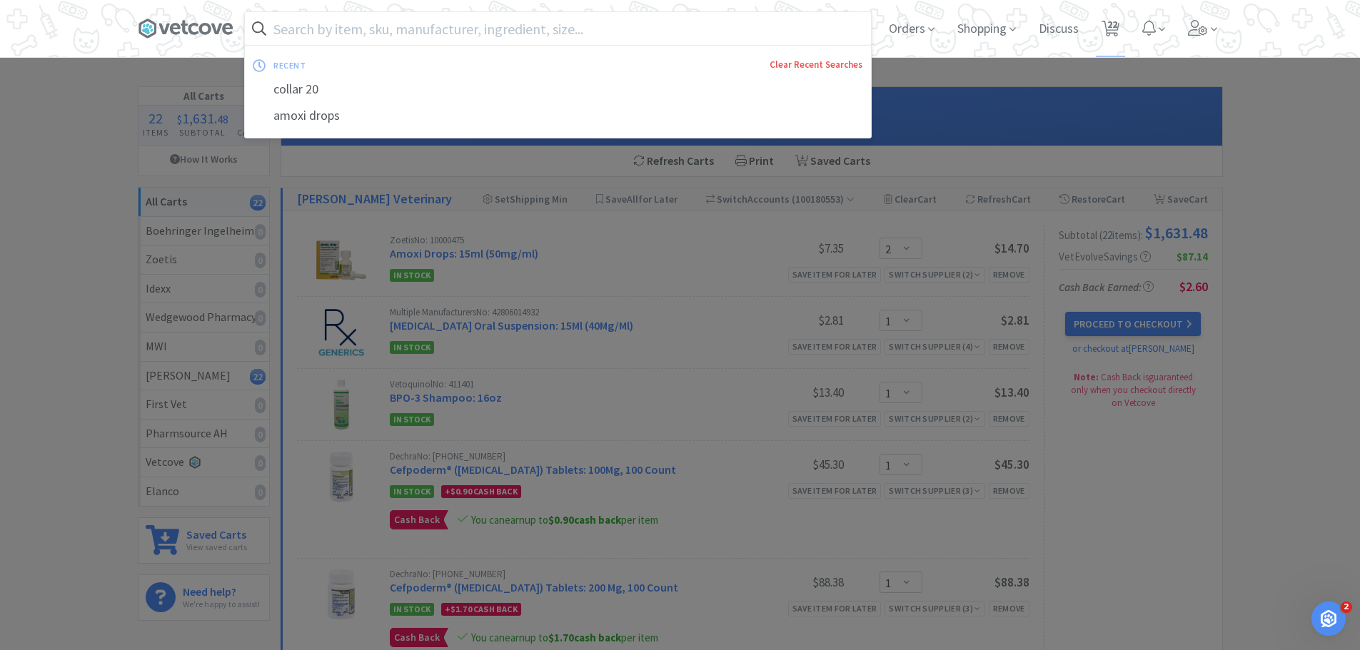
click at [807, 65] on link "Clear Recent Searches" at bounding box center [816, 65] width 93 height 12
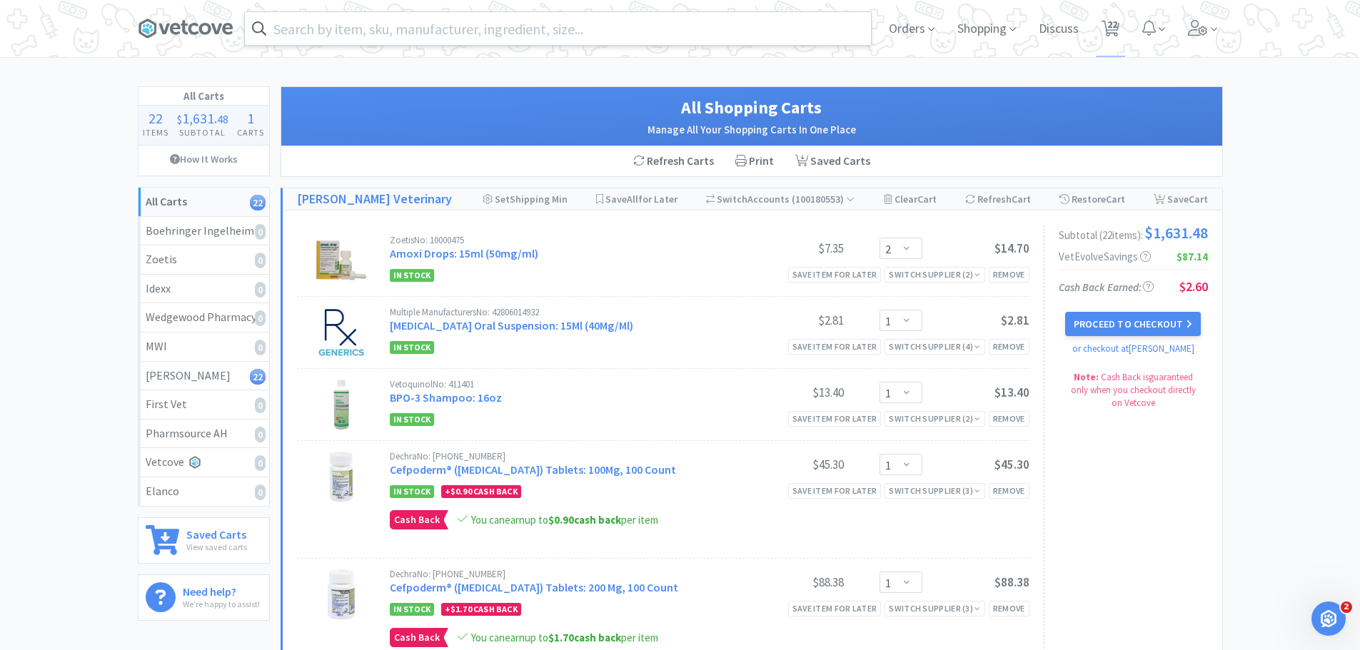
click at [113, 107] on div at bounding box center [680, 325] width 1360 height 650
click at [164, 32] on icon at bounding box center [163, 29] width 11 height 11
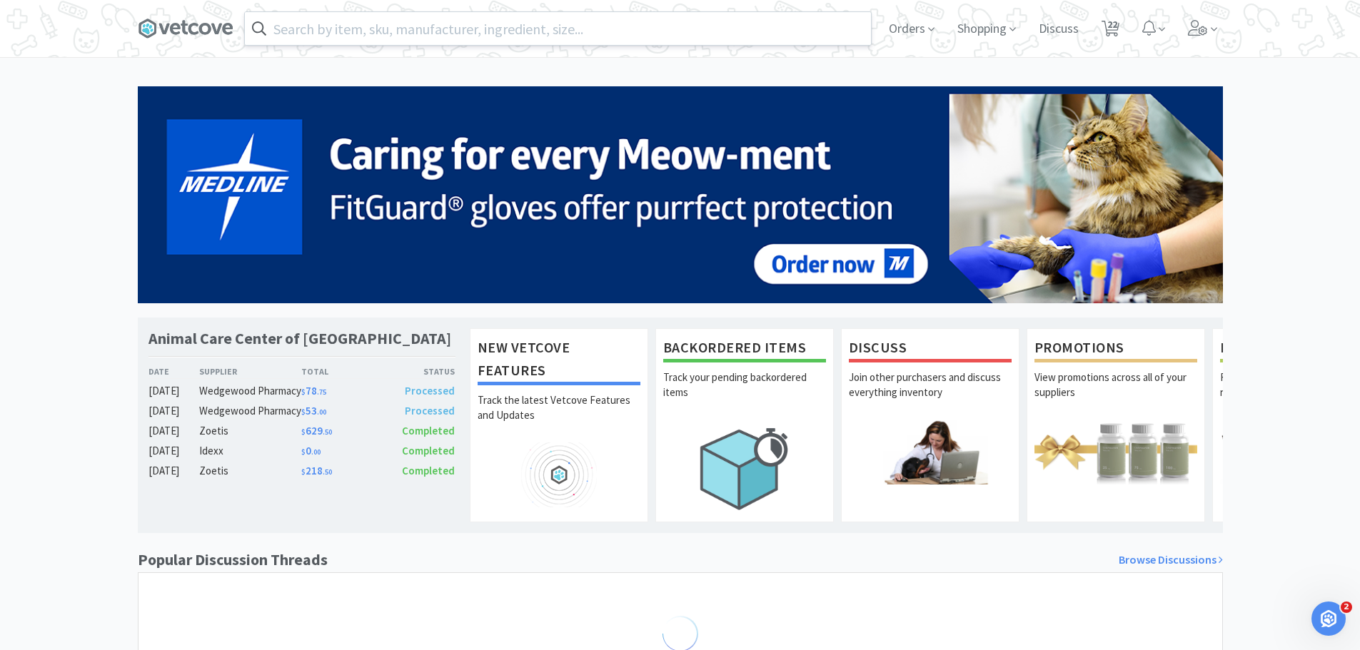
click at [0, 232] on div "Animal Care Center of [GEOGRAPHIC_DATA] Date Supplier Total Status [DATE] Wedge…" at bounding box center [680, 393] width 1360 height 614
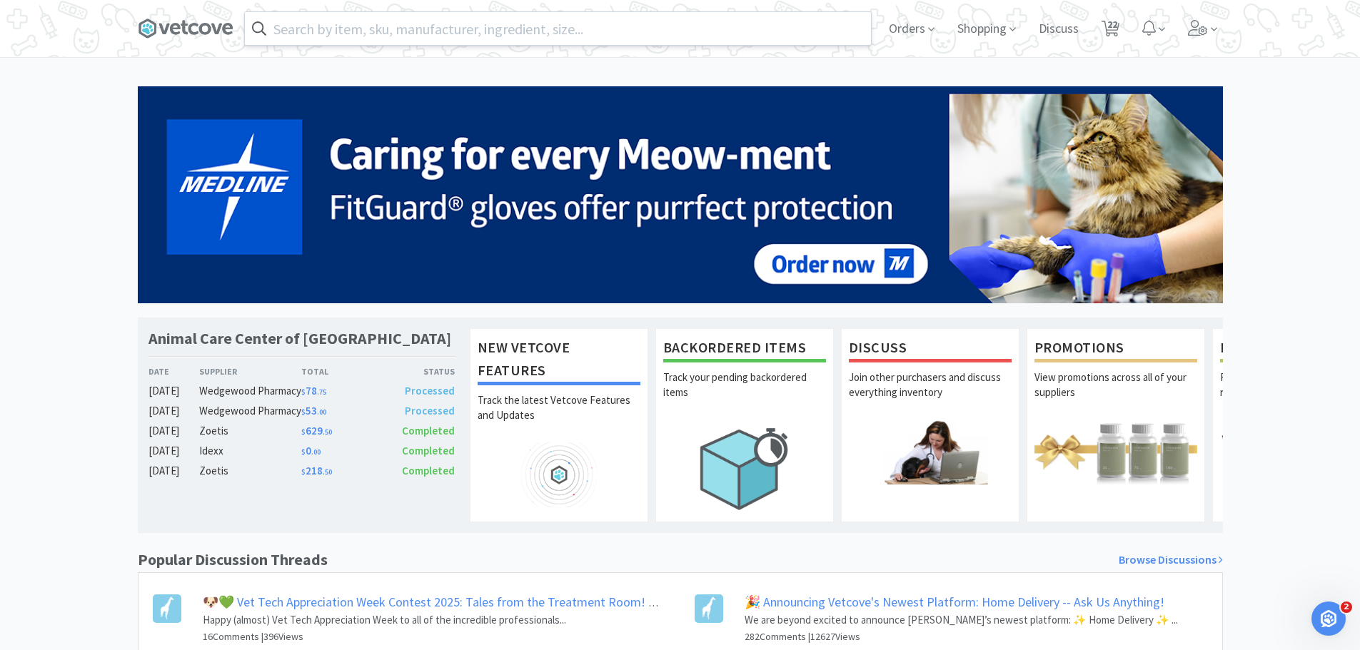
click at [62, 209] on div "Animal Care Center of [GEOGRAPHIC_DATA] Date Supplier Total Status [DATE] Wedge…" at bounding box center [680, 441] width 1360 height 710
